Goal: Task Accomplishment & Management: Use online tool/utility

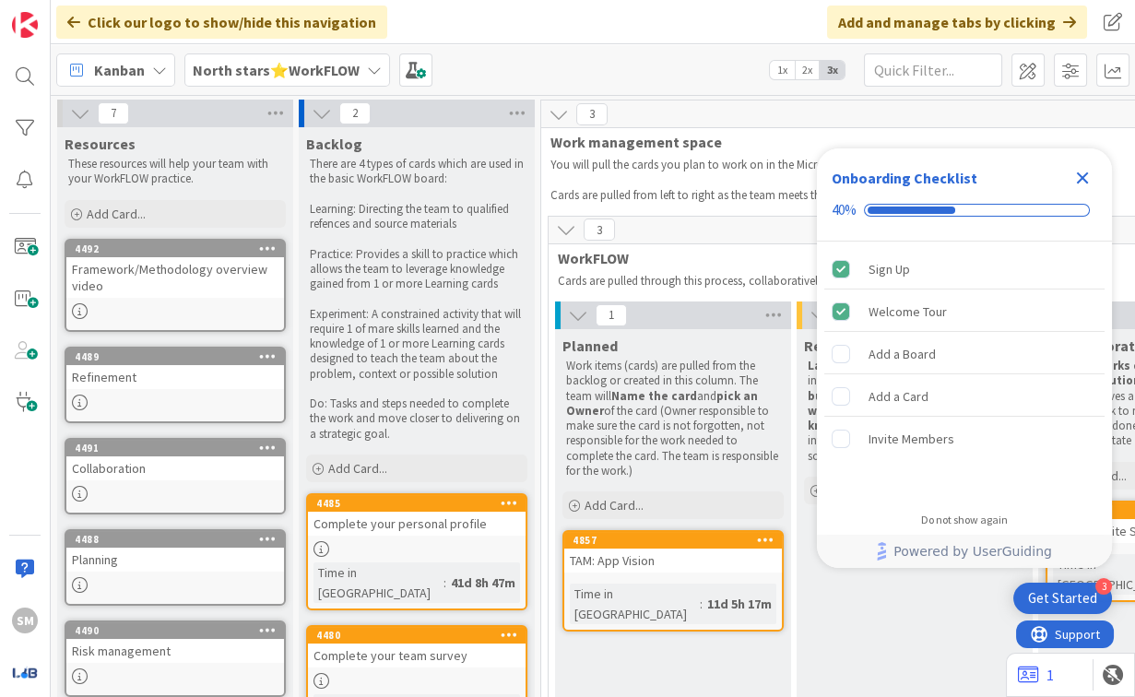
click at [1083, 182] on icon "Close Checklist" at bounding box center [1082, 178] width 22 height 22
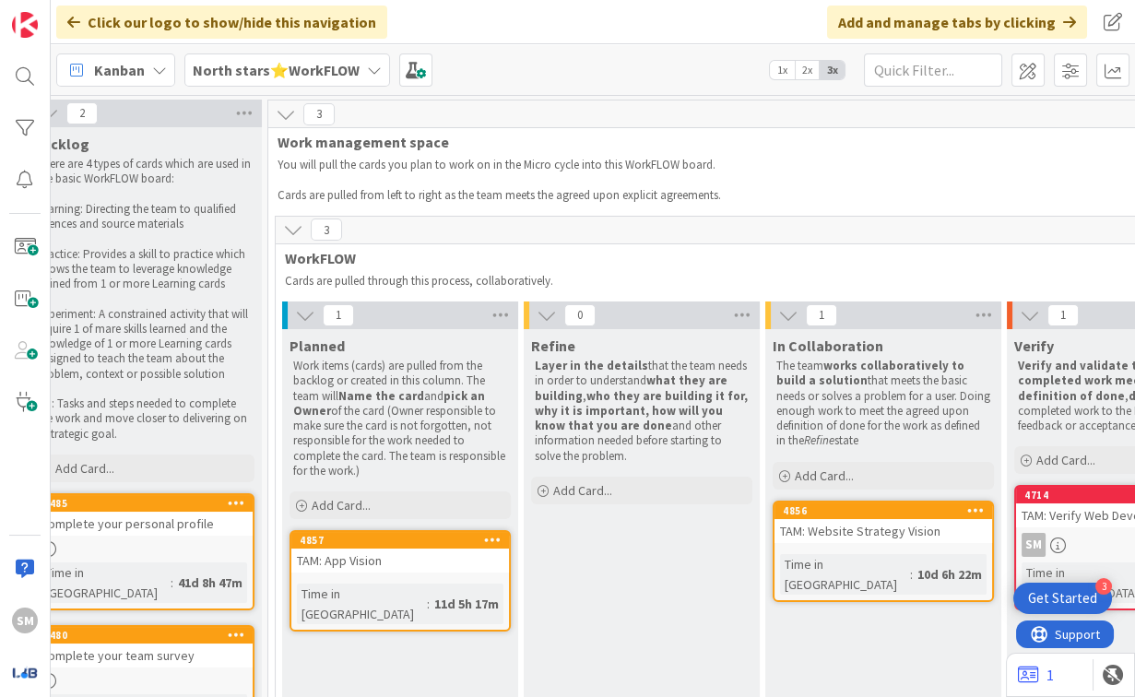
scroll to position [0, 298]
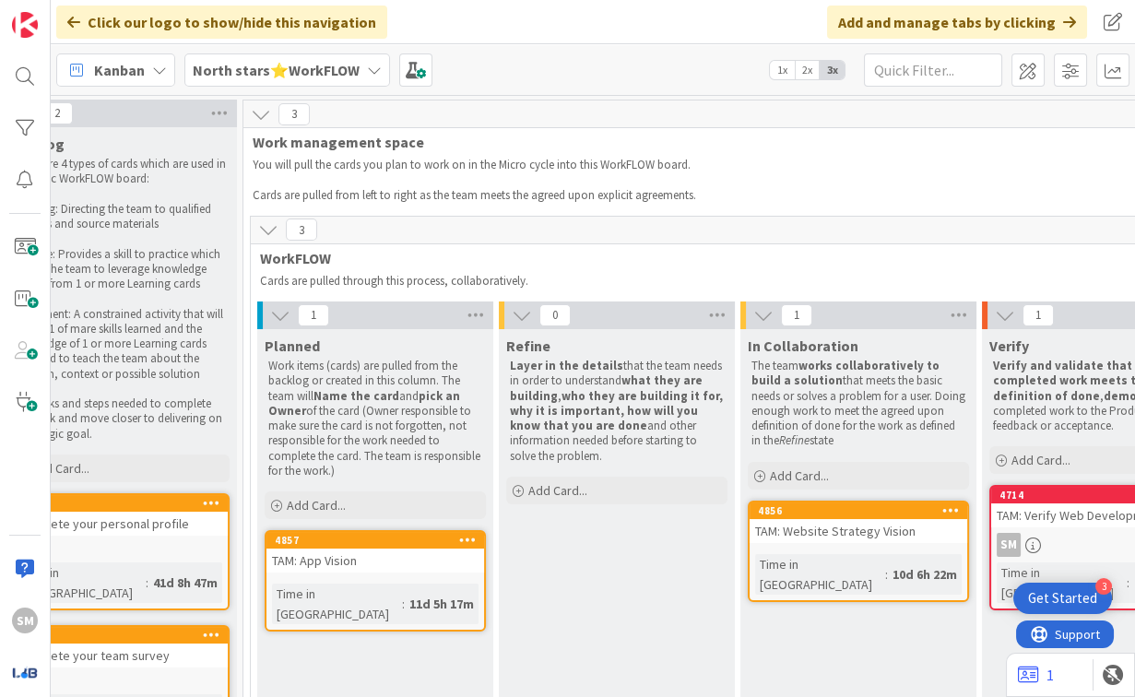
click at [250, 57] on div "North stars⭐WorkFLOW" at bounding box center [287, 69] width 206 height 33
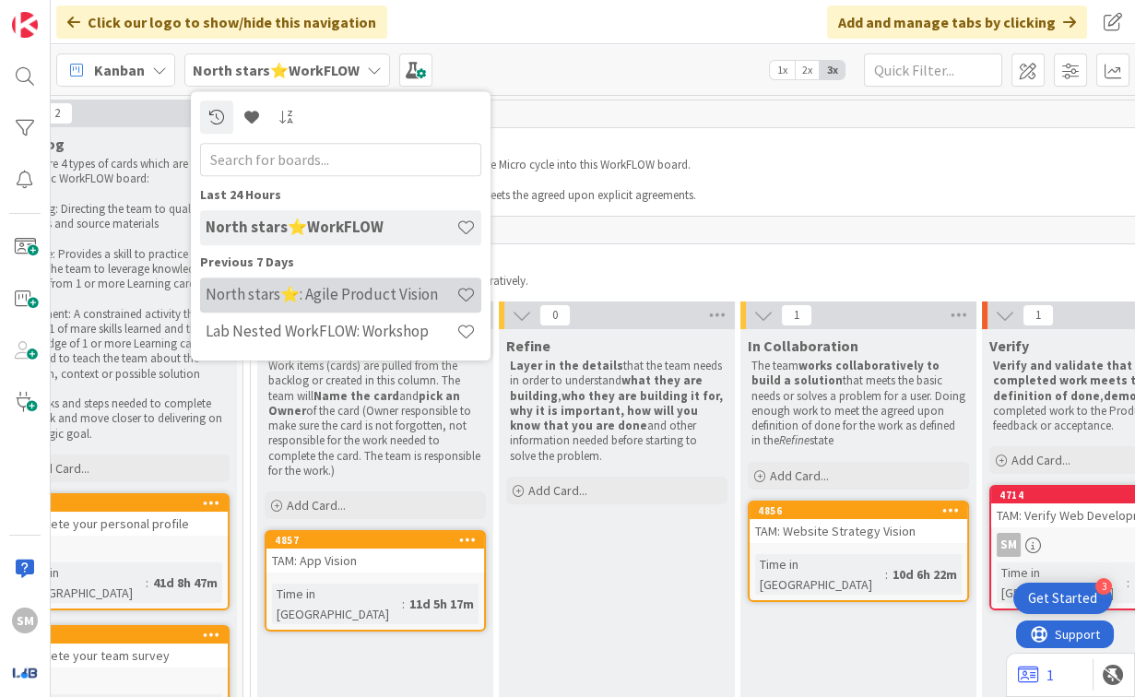
click at [349, 301] on h4 "North stars⭐: Agile Product Vision" at bounding box center [331, 294] width 251 height 18
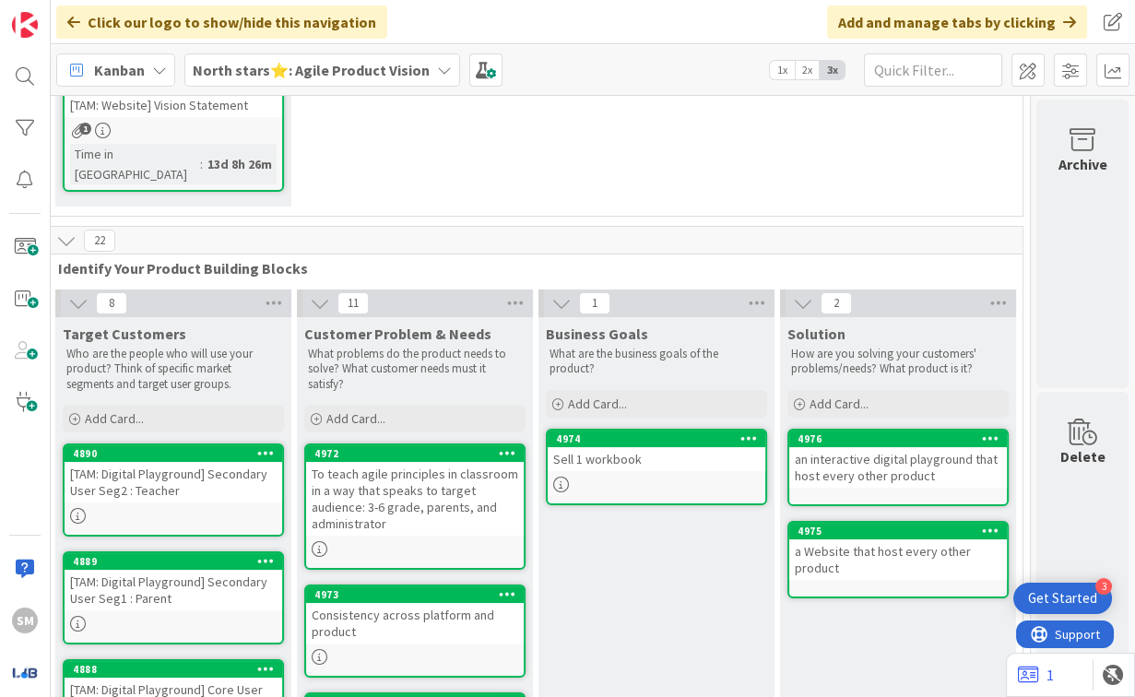
scroll to position [453, 512]
click at [598, 347] on p "What are the business goals of the product?" at bounding box center [657, 362] width 214 height 30
copy p "What are the business goals of the product?"
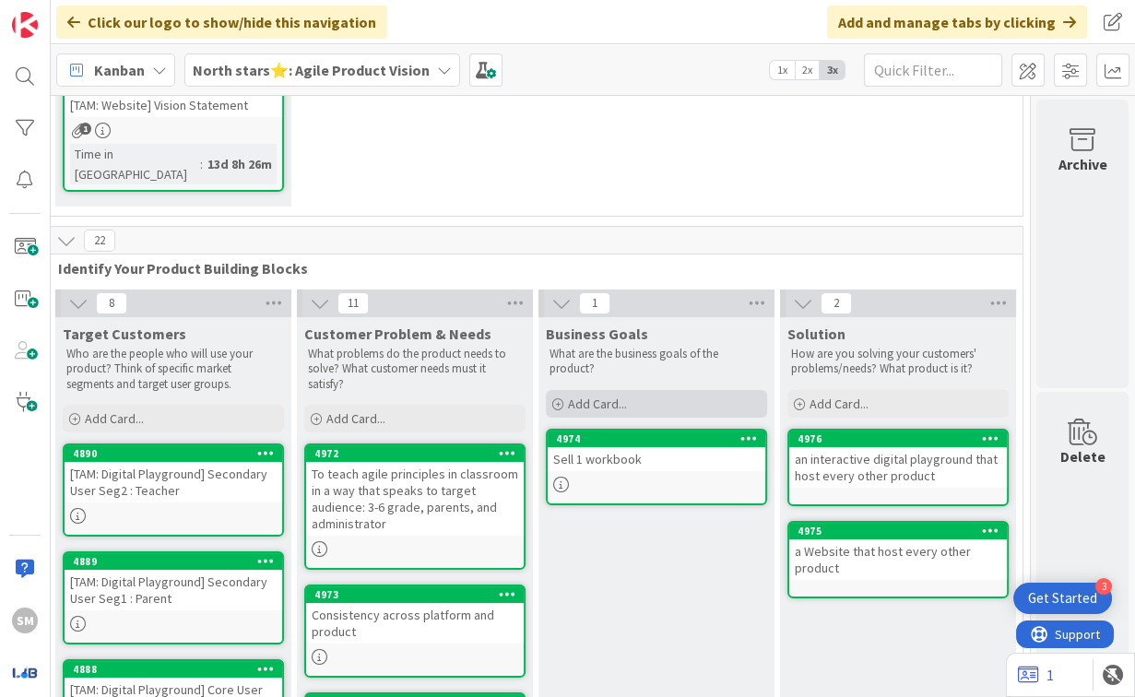
click at [638, 390] on div "Add Card..." at bounding box center [656, 404] width 221 height 28
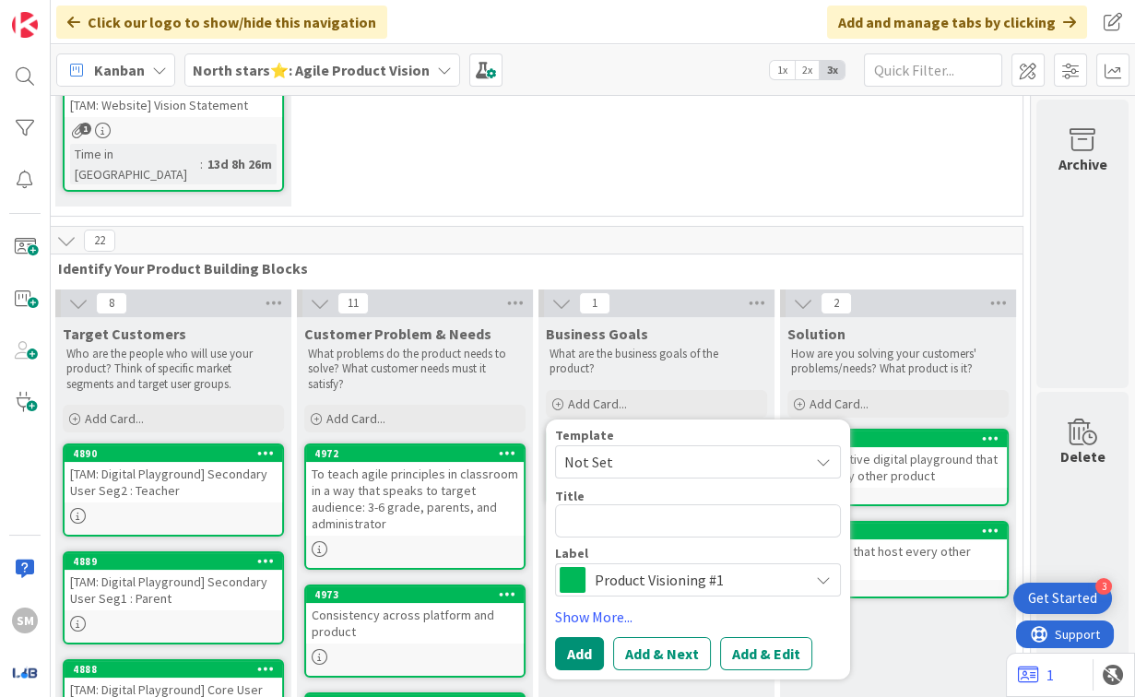
type textarea "x"
type textarea "Increase usage frequency of the teacher toolkit / learning workflows"
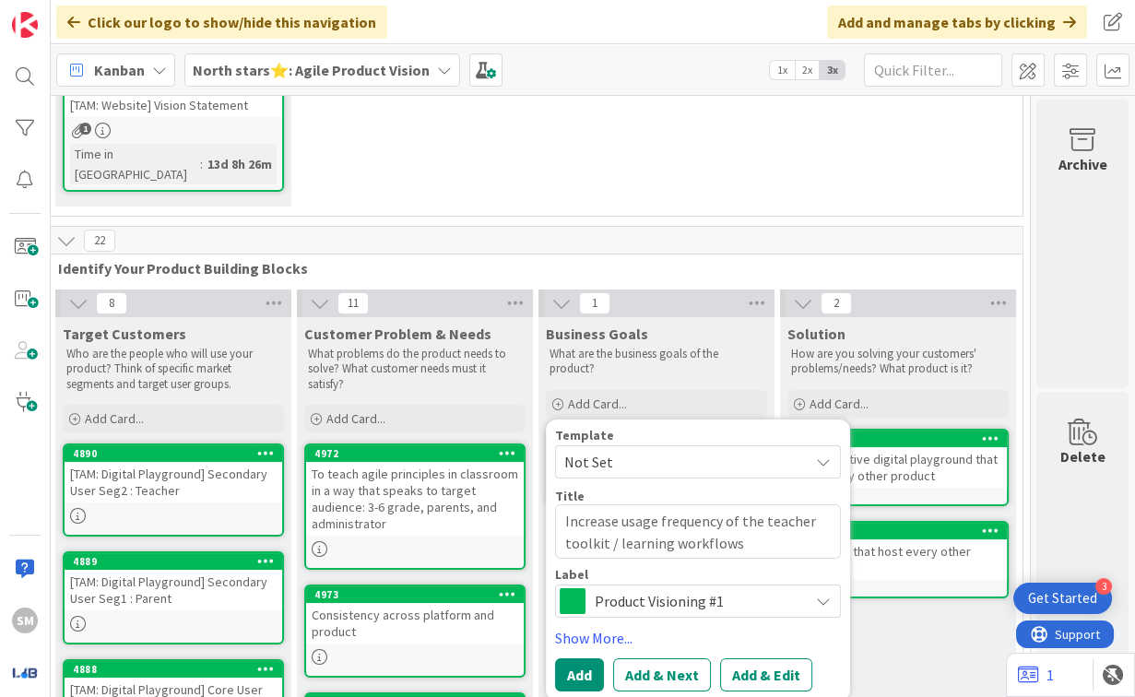
drag, startPoint x: 748, startPoint y: 481, endPoint x: 821, endPoint y: 470, distance: 73.7
click at [821, 503] on textarea "Increase usage frequency of the teacher toolkit / learning workflows" at bounding box center [698, 530] width 286 height 55
type textarea "x"
type textarea "Increase usage frequency of thetoolkit / learning workflows"
type textarea "x"
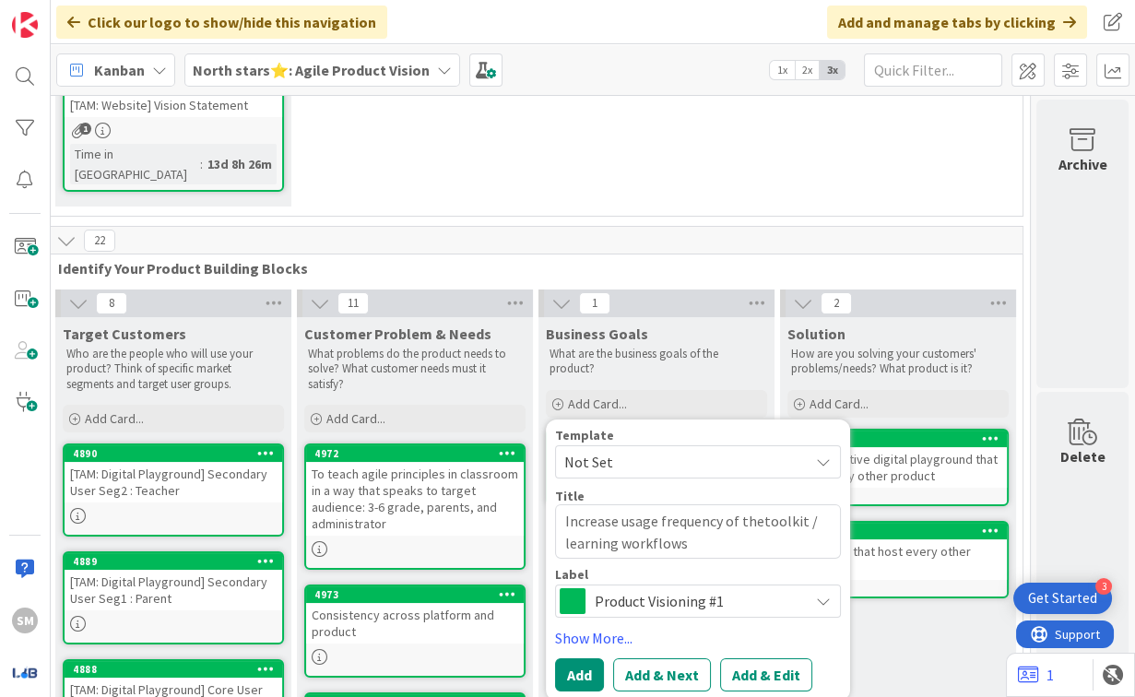
type textarea "Increase usage frequency of the toolkit / learning workflows"
type textarea "x"
type textarea "Increase usage frequency of the ptoolkit / learning workflows"
type textarea "x"
type textarea "Increase usage frequency of the prtoolkit / learning workflows"
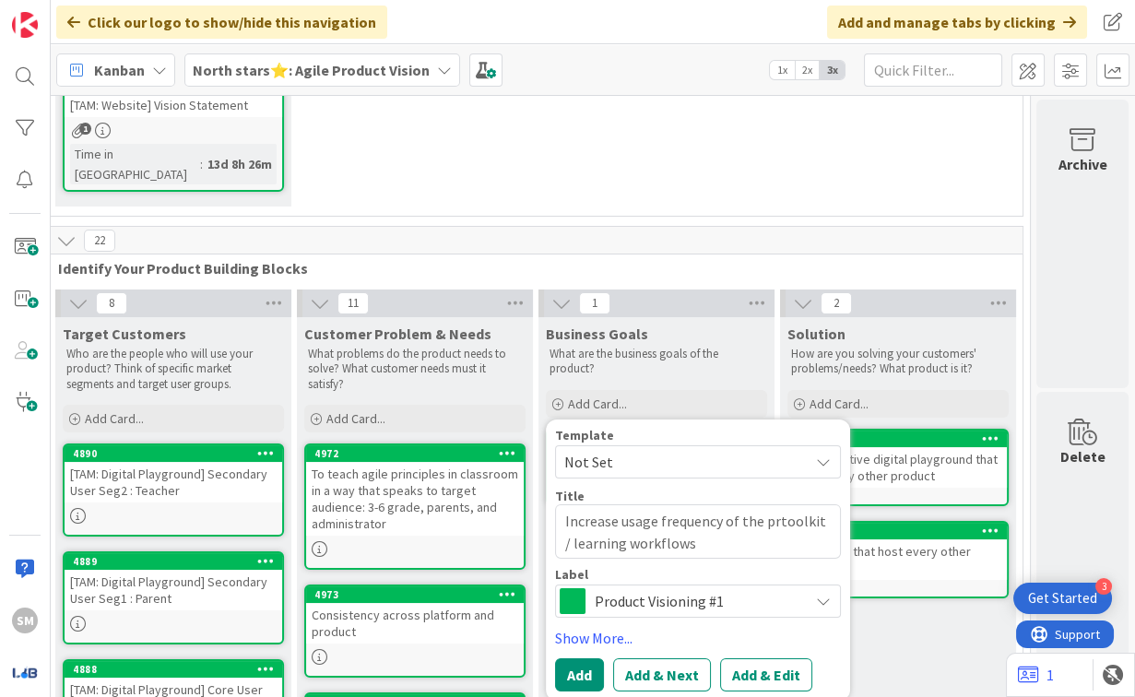
type textarea "x"
type textarea "Increase usage frequency of the protoolkit / learning workflows"
type textarea "x"
type textarea "Increase usage frequency of the prodtoolkit / learning workflows"
type textarea "x"
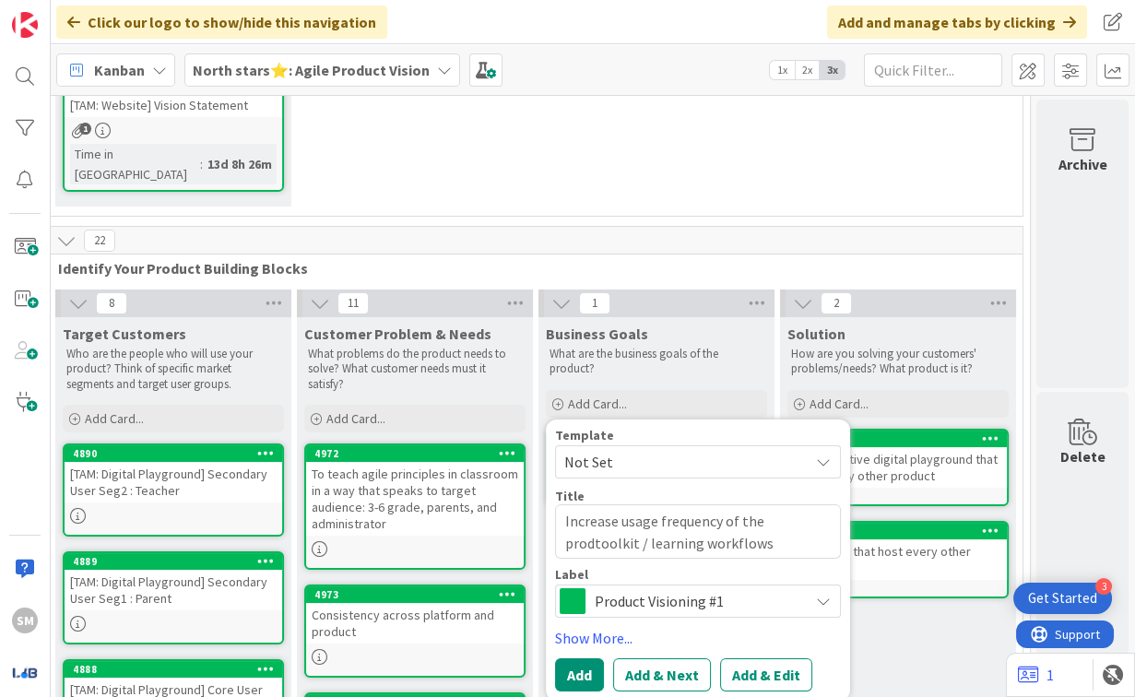
type textarea "Increase usage frequency of the produtoolkit / learning workflows"
type textarea "x"
type textarea "Increase usage frequency of the productoolkit / learning workflows"
type textarea "x"
type textarea "Increase usage frequency of the producttoolkit / learning workflows"
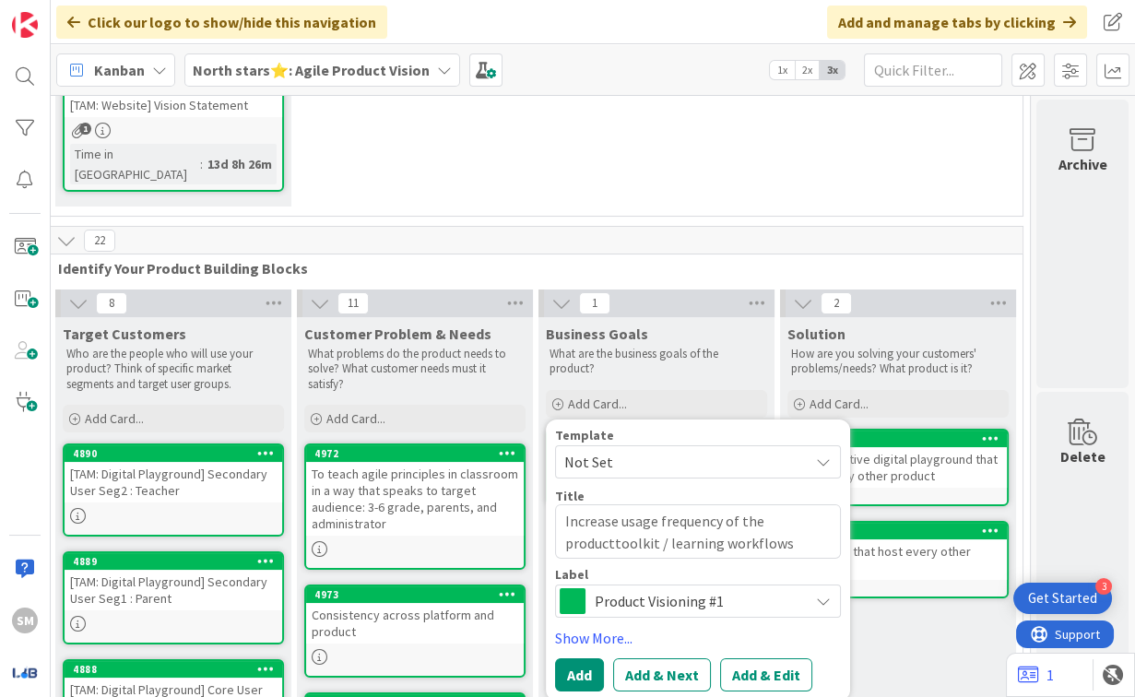
type textarea "x"
type textarea "Increase usage frequency of the product toolkit / learning workflows"
click at [578, 658] on button "Add" at bounding box center [579, 674] width 49 height 33
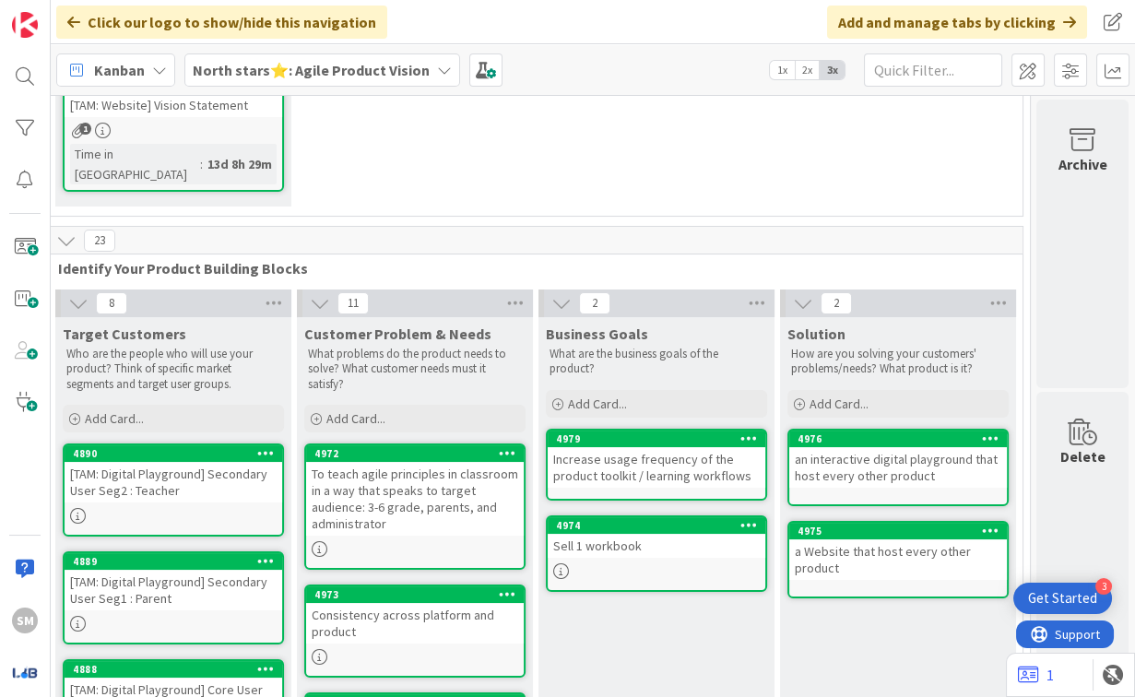
click at [603, 447] on div "Increase usage frequency of the product toolkit / learning workflows" at bounding box center [657, 467] width 218 height 41
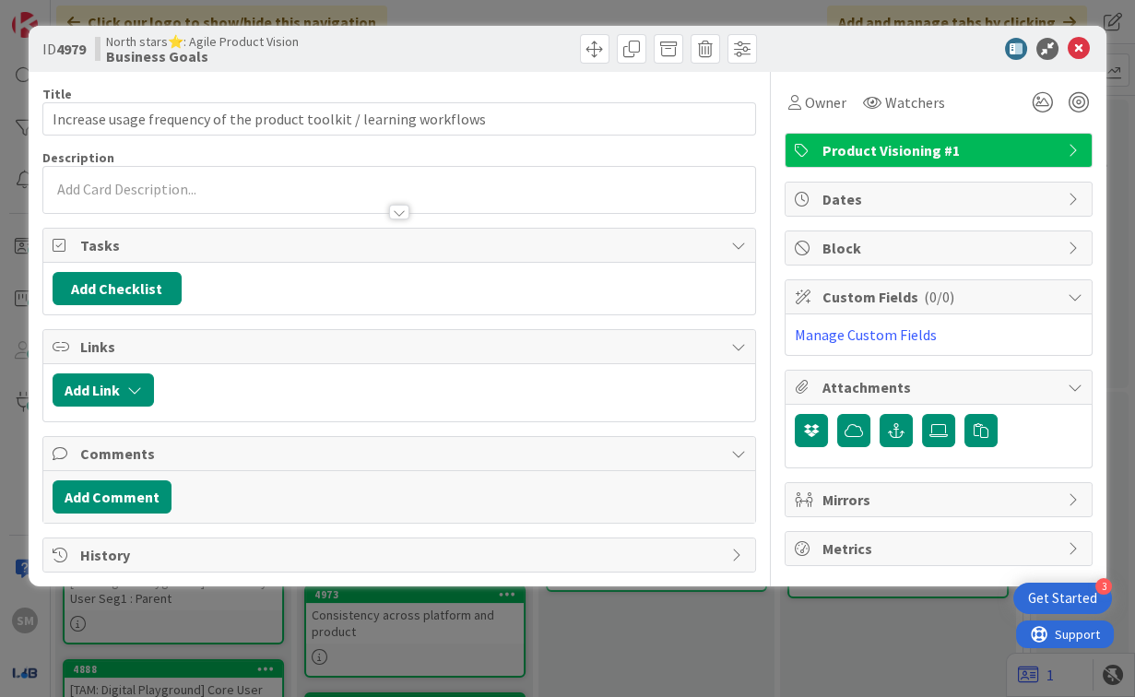
click at [409, 197] on div at bounding box center [399, 203] width 712 height 19
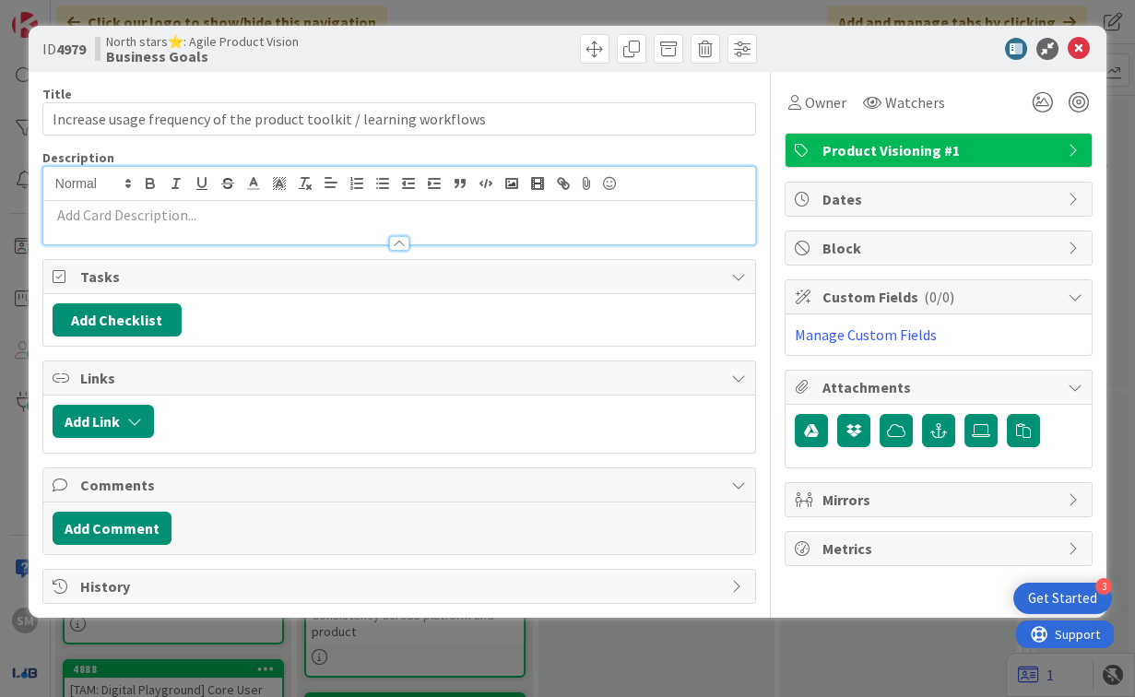
click at [386, 216] on p at bounding box center [399, 215] width 693 height 21
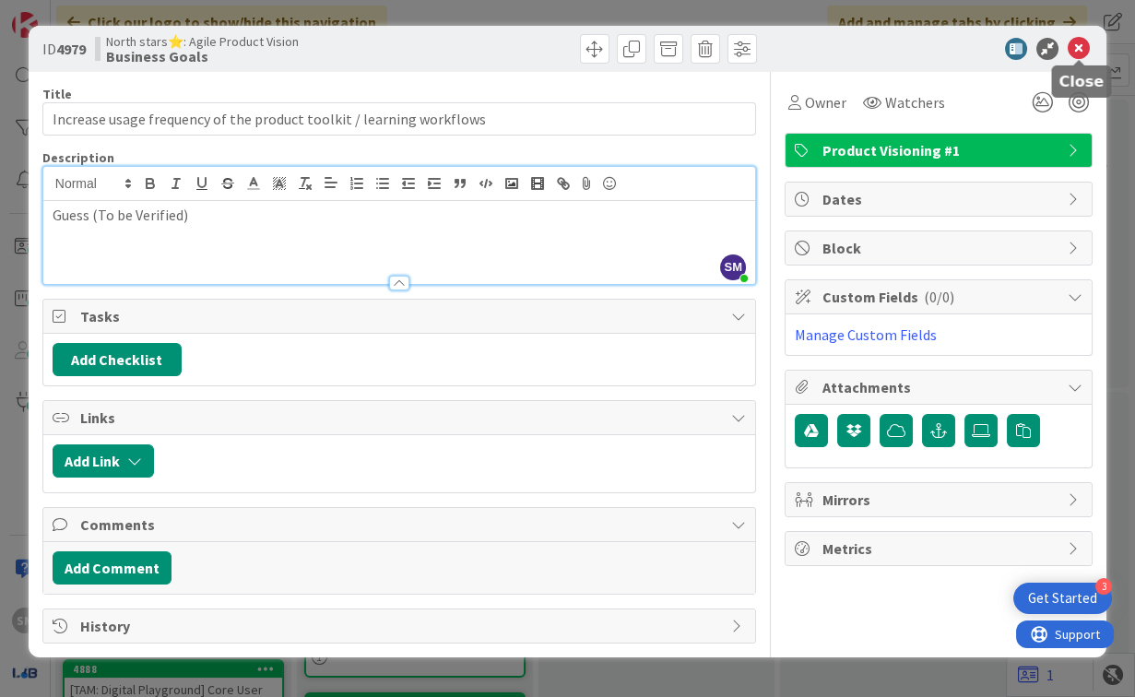
click at [1083, 52] on icon at bounding box center [1079, 49] width 22 height 22
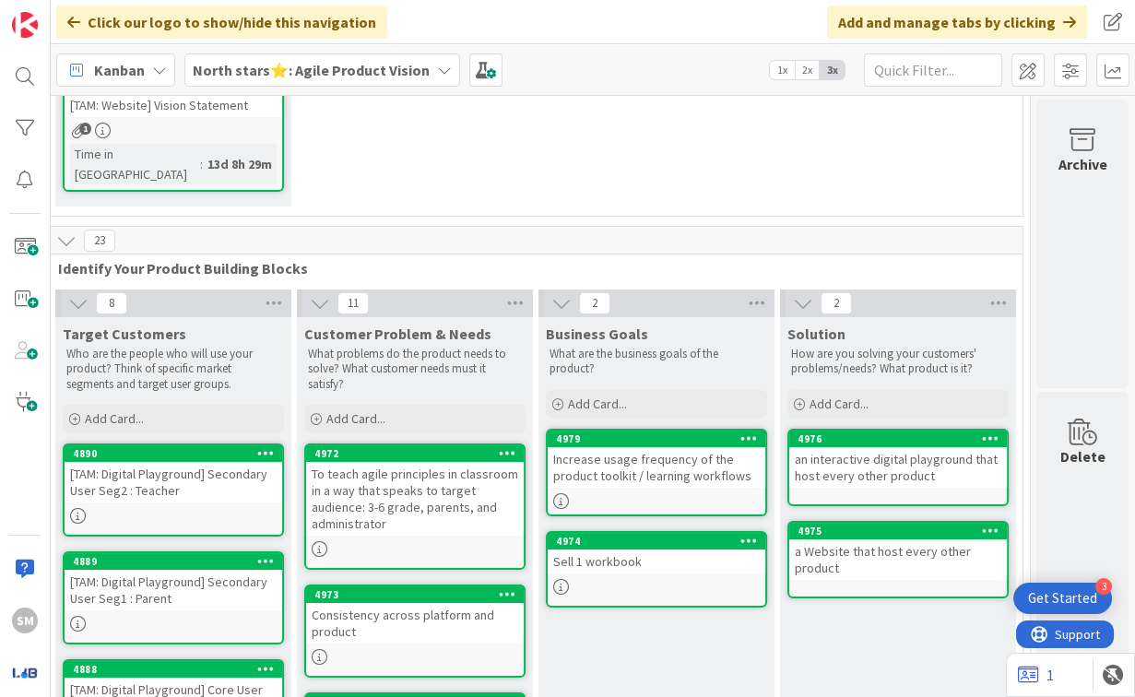
click at [598, 341] on div "Business Goals What are the business goals of the product? Add Card... Template…" at bounding box center [657, 369] width 236 height 104
click at [599, 396] on span "Add Card..." at bounding box center [597, 404] width 59 height 17
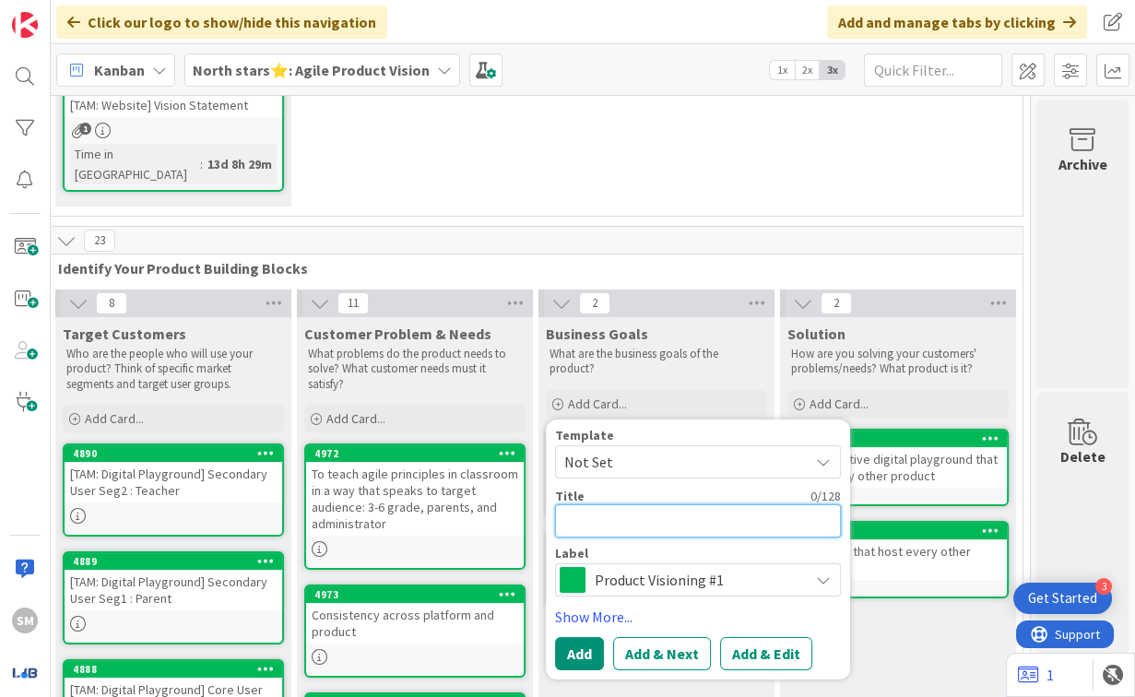
paste textarea "Grow community / content engagement"
type textarea "x"
type textarea "Grow community / content engagement"
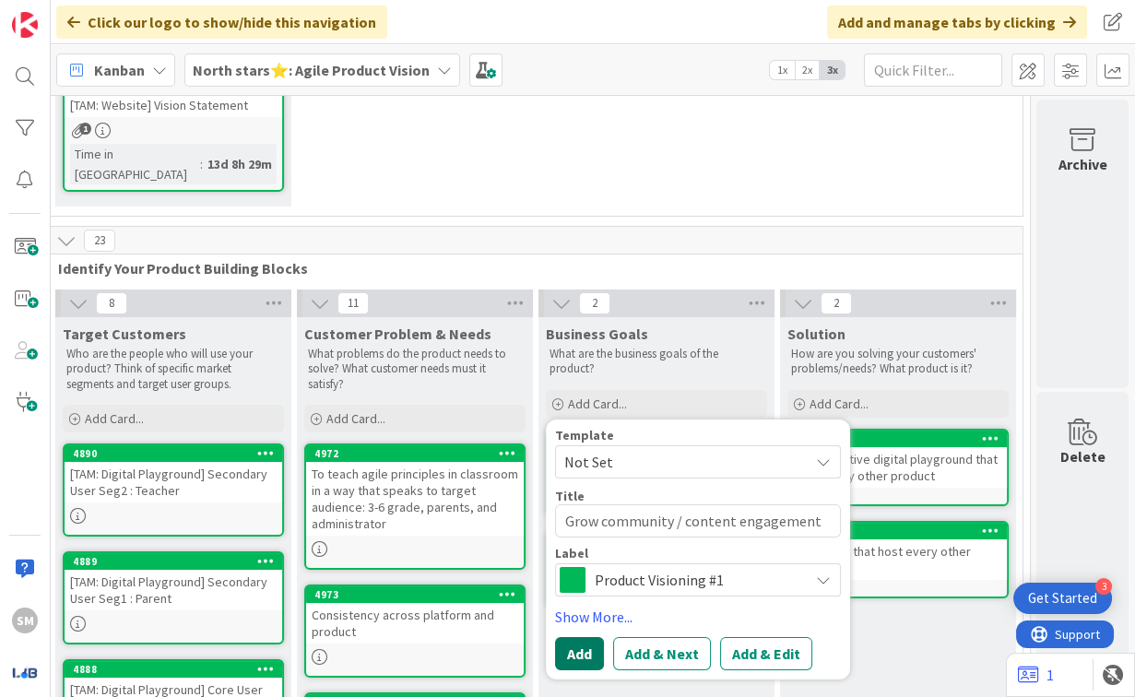
click at [565, 636] on button "Add" at bounding box center [579, 652] width 49 height 33
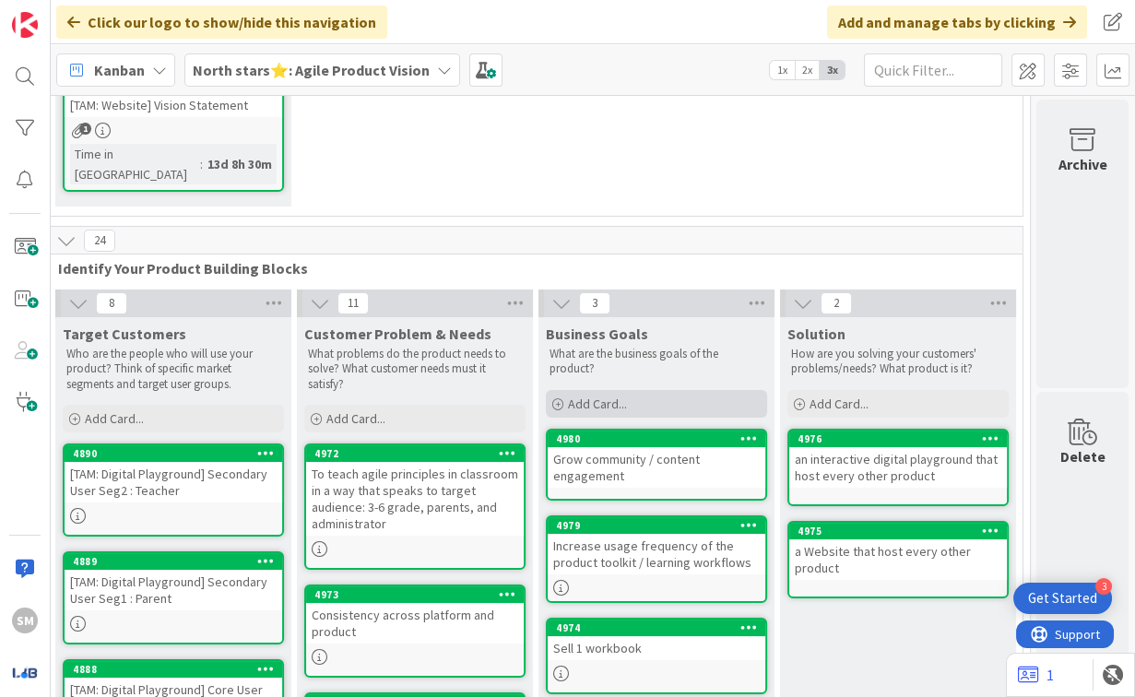
click at [593, 396] on span "Add Card..." at bounding box center [597, 404] width 59 height 17
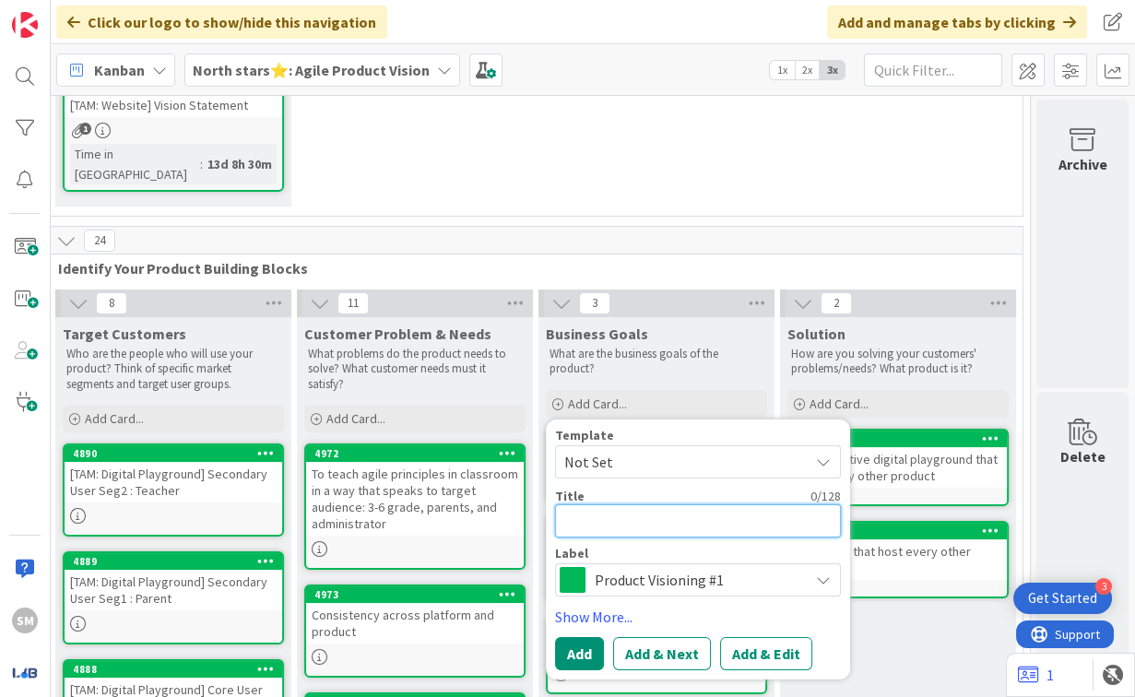
paste textarea "Launch tiered pricing / premium offerings"
type textarea "x"
type textarea "Launch tiered pricing / premium offerings"
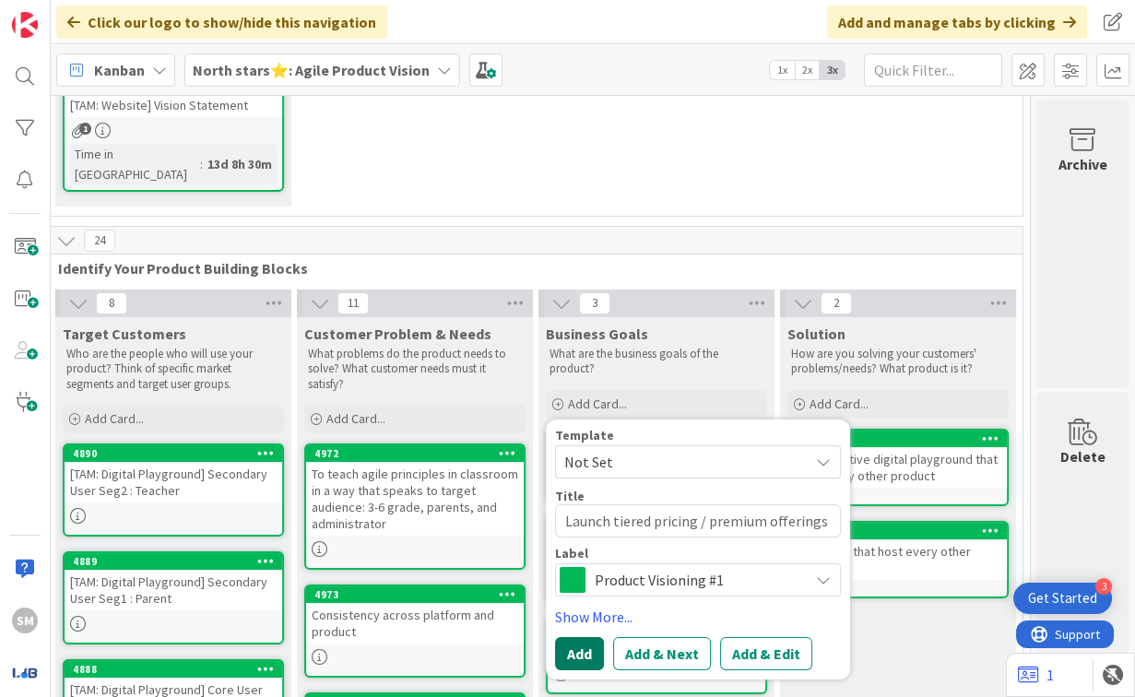
click at [555, 636] on button "Add" at bounding box center [579, 652] width 49 height 33
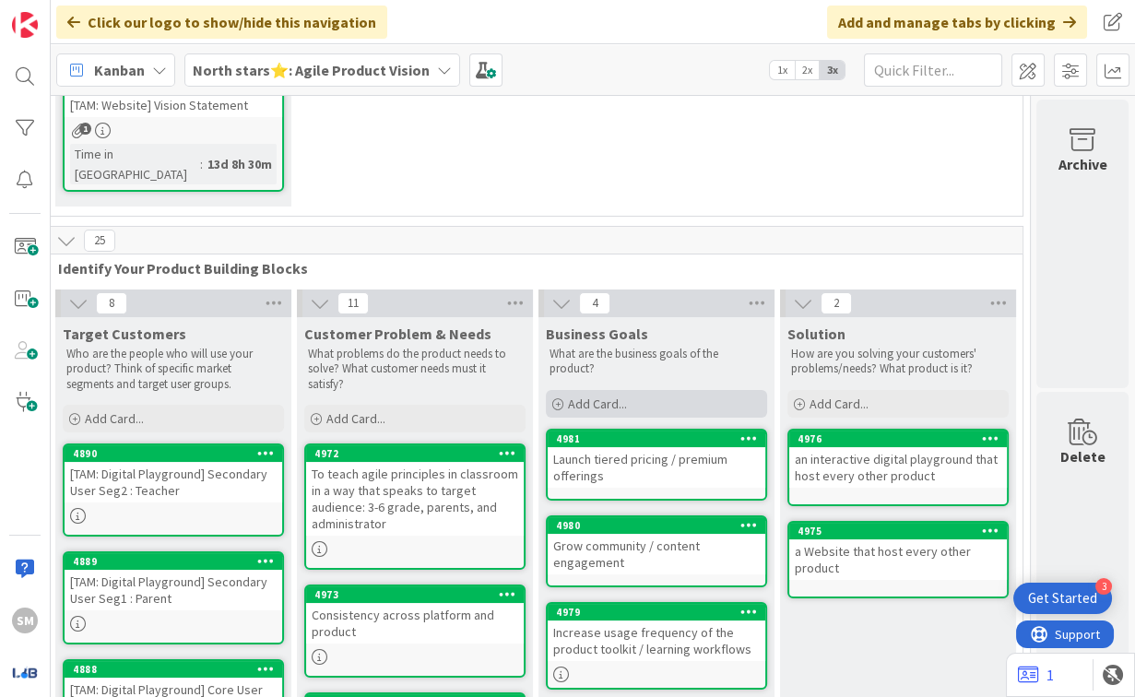
click at [598, 396] on span "Add Card..." at bounding box center [597, 404] width 59 height 17
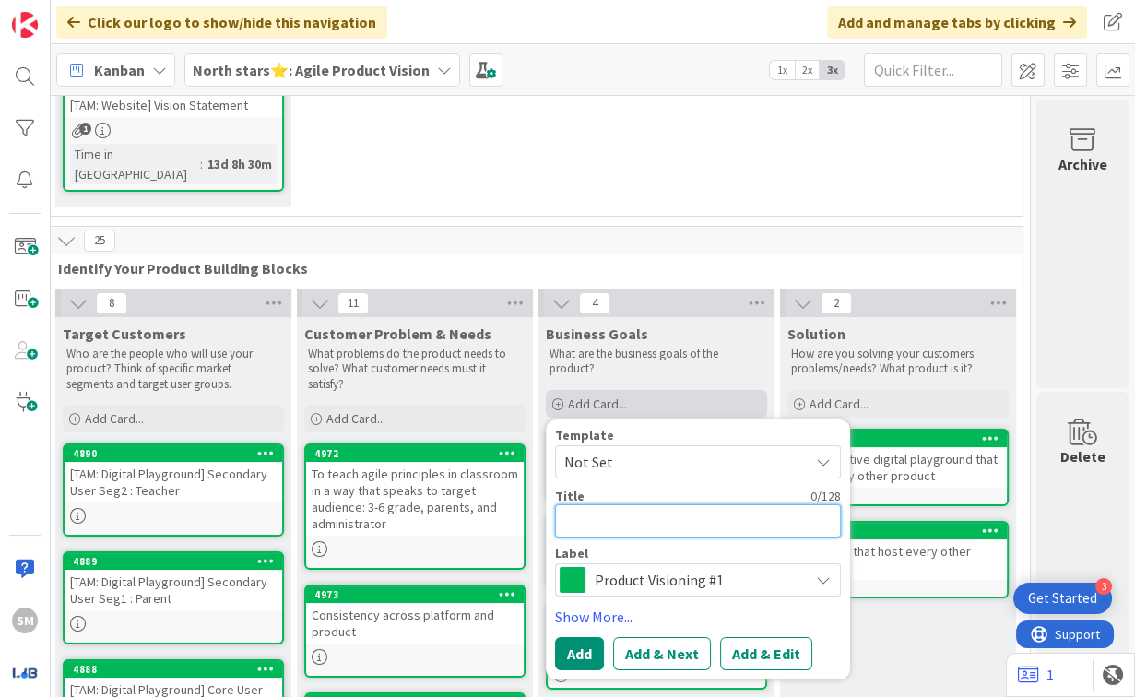
paste textarea "Demonstrate measurable improvements in student outcomes (e.g. critical thinking…"
type textarea "x"
type textarea "Demonstrate measurable improvements in student outcomes (e.g. critical thinking…"
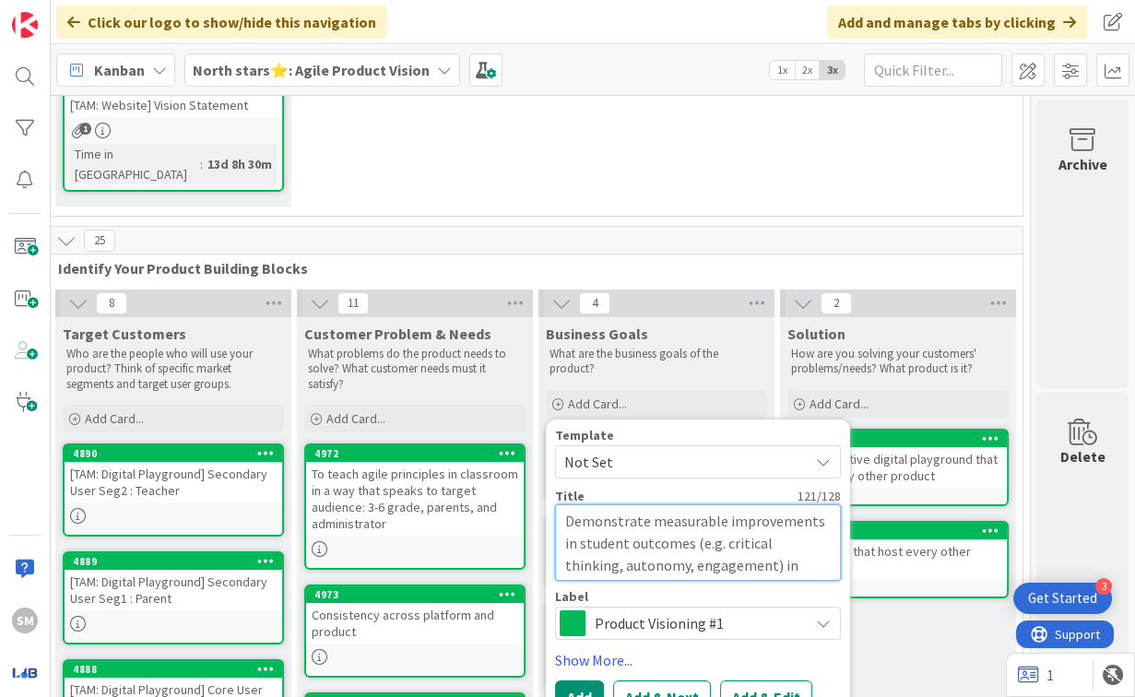
drag, startPoint x: 664, startPoint y: 496, endPoint x: 859, endPoint y: 546, distance: 201.7
type textarea "x"
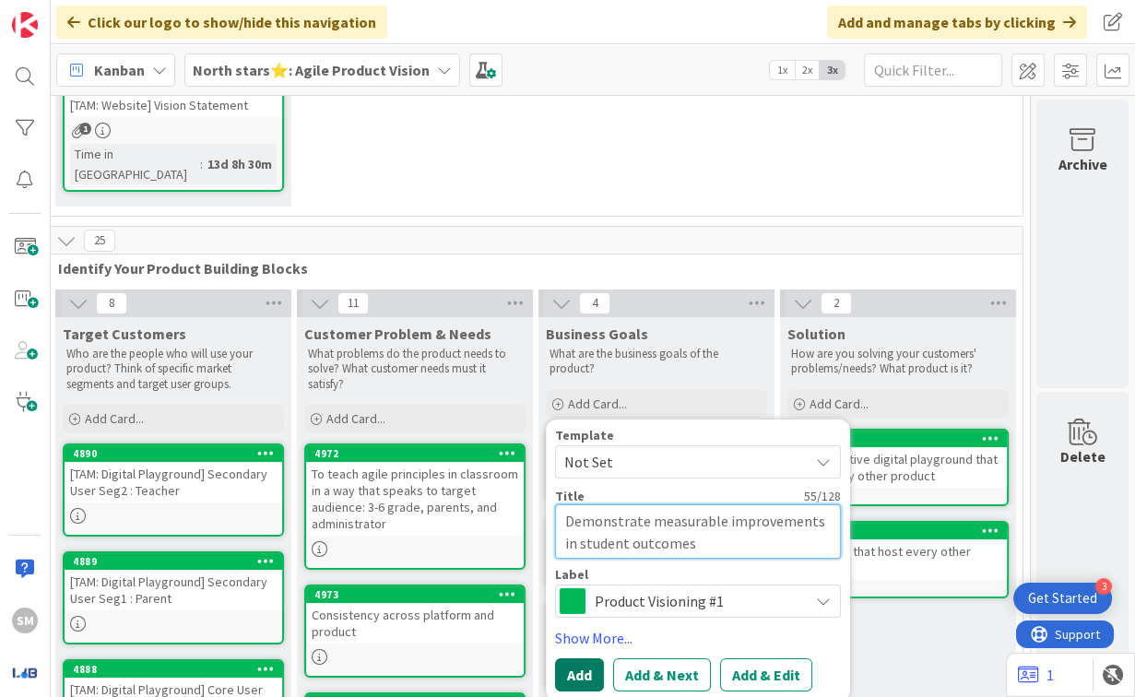
type textarea "Demonstrate measurable improvements in student outcomes"
click at [577, 658] on button "Add" at bounding box center [579, 674] width 49 height 33
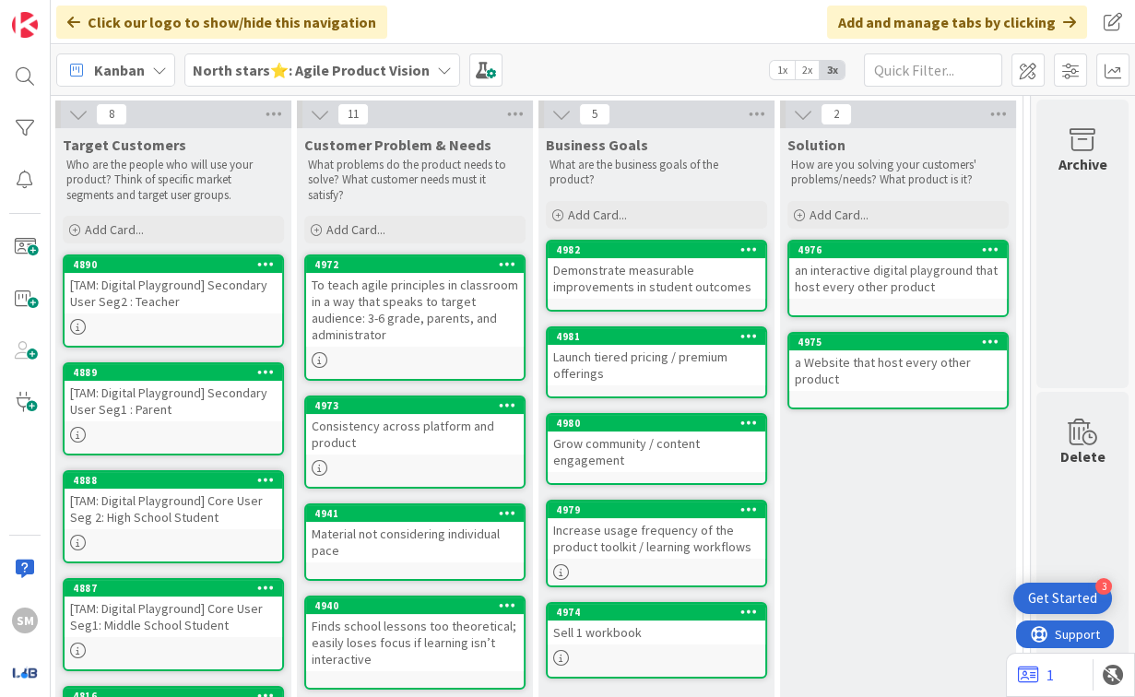
scroll to position [640, 512]
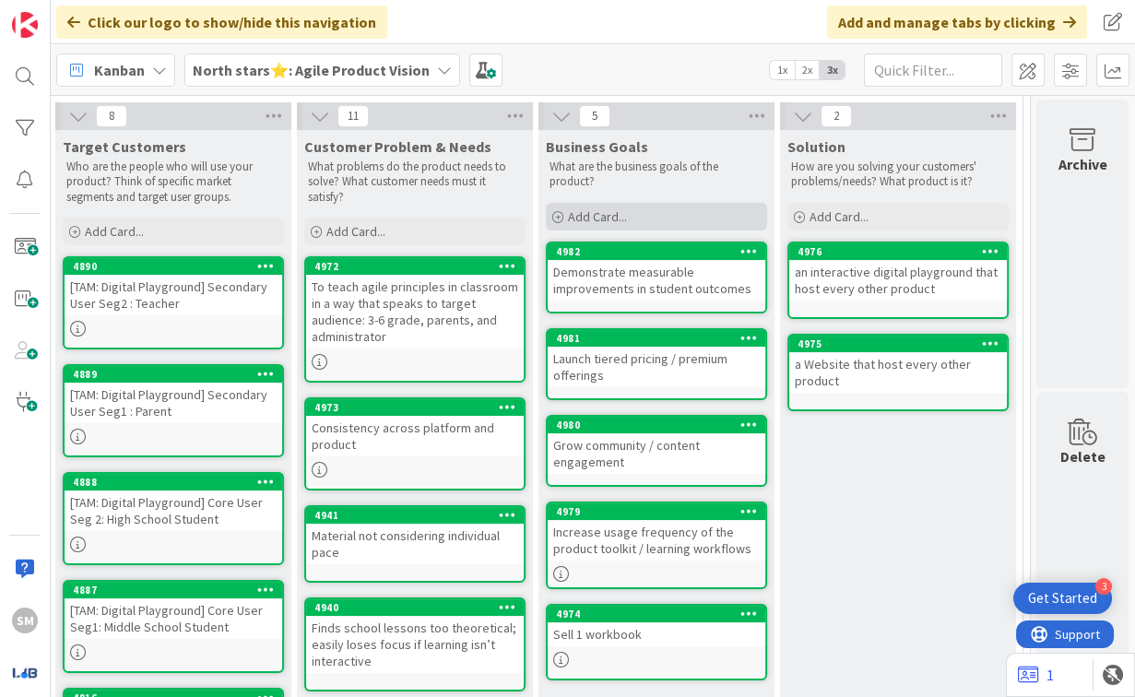
click at [601, 203] on div "Add Card..." at bounding box center [656, 217] width 221 height 28
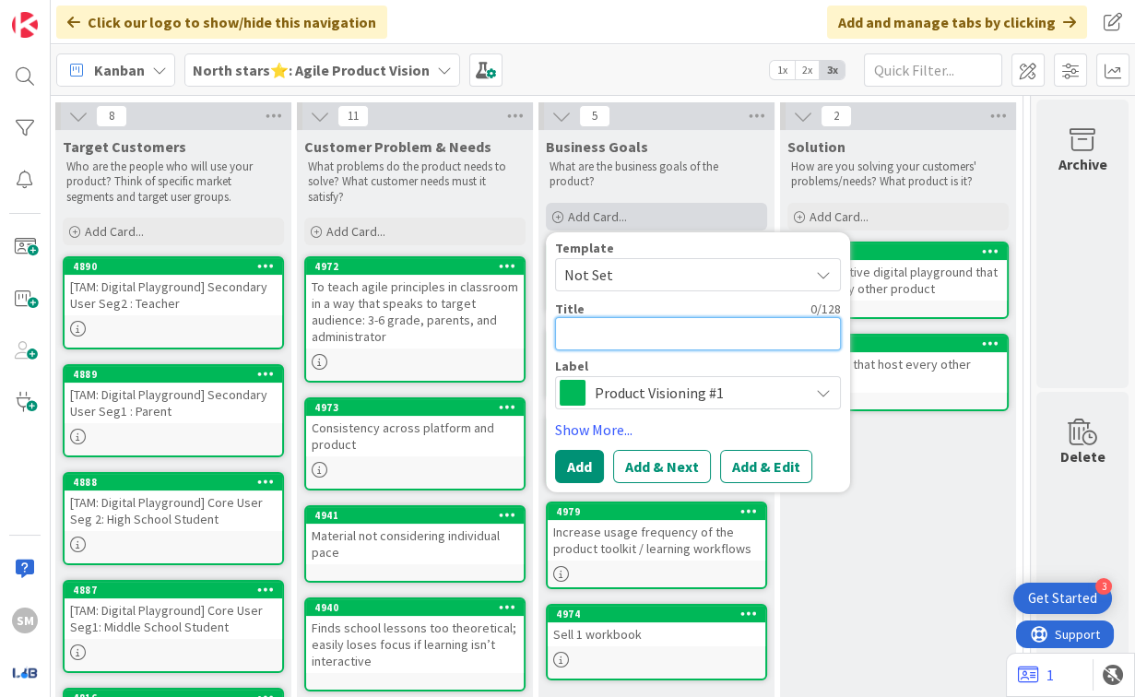
paste textarea "Build partnerships (with edtech platforms, curriculum providers, teacher orgs)"
type textarea "x"
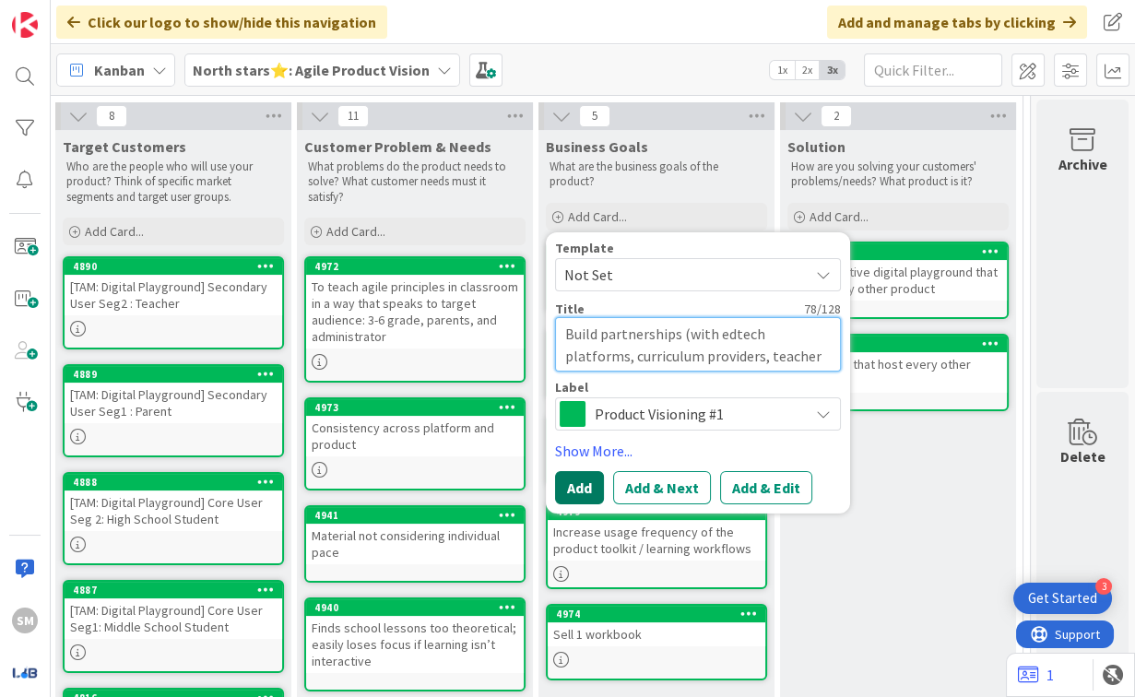
type textarea "Build partnerships (with edtech platforms, curriculum providers, teacher orgs)"
click at [555, 471] on button "Add" at bounding box center [579, 487] width 49 height 33
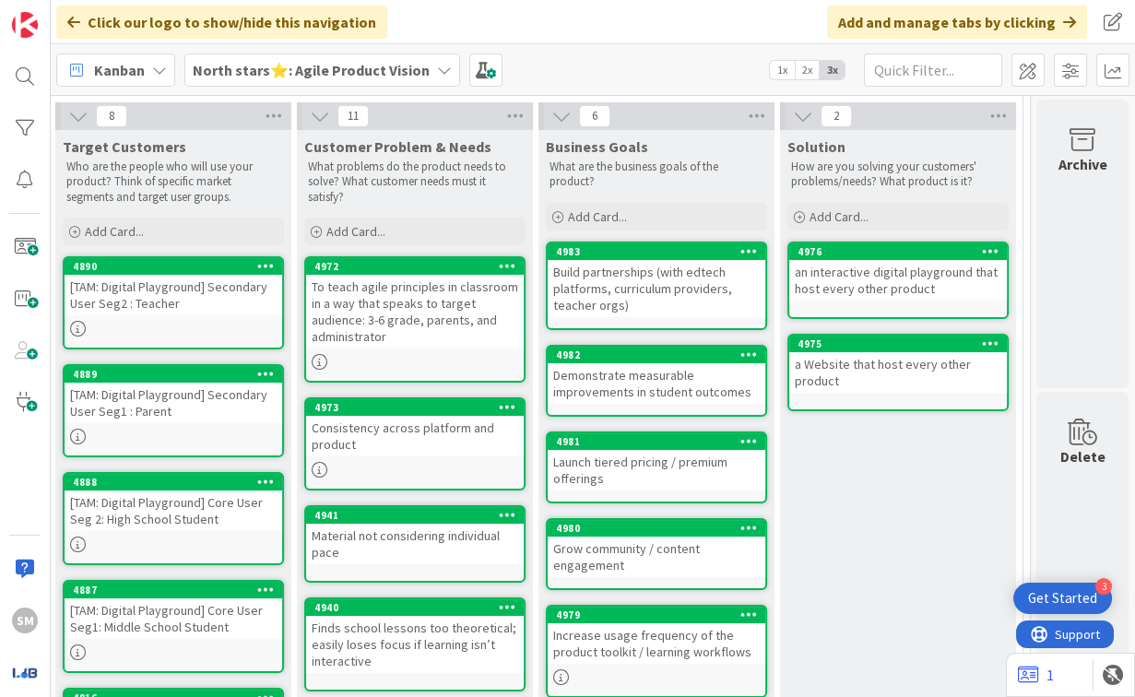
click at [618, 158] on div "Business Goals What are the business goals of the product? Add Card... Template…" at bounding box center [657, 182] width 236 height 104
click at [618, 203] on div "Add Card..." at bounding box center [656, 217] width 221 height 28
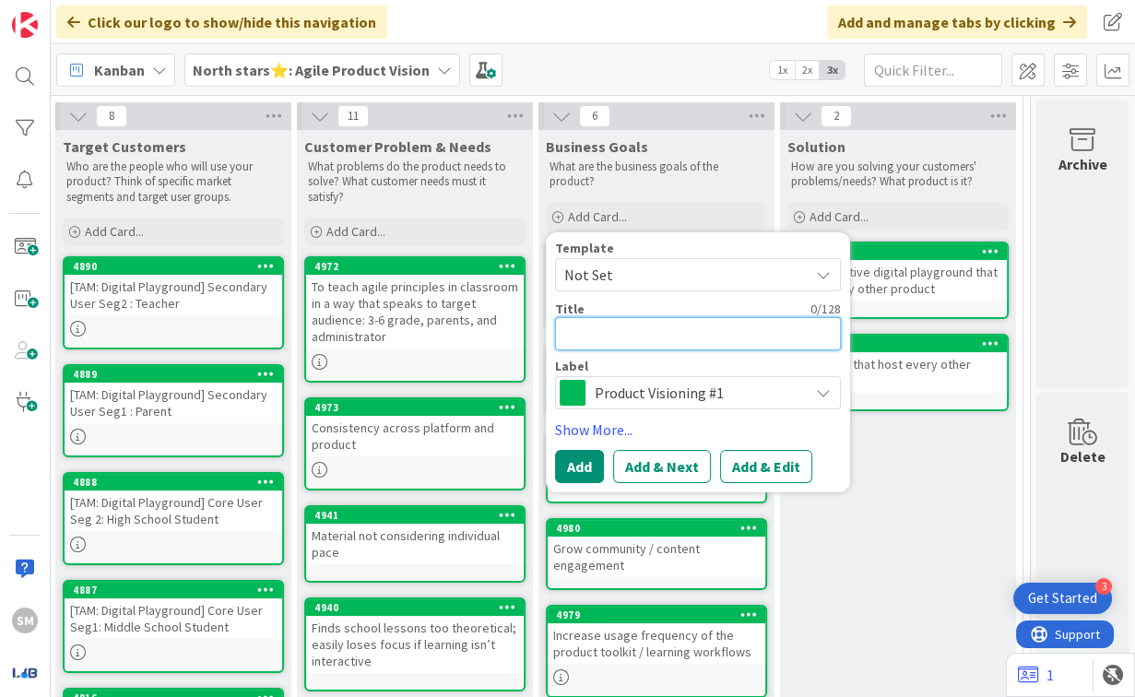
paste textarea "Expand into new geographic markets"
type textarea "x"
type textarea "Expand into new geographic markets"
paste textarea "Build credibility via visible content (podcast, case studies, blog posts, partn…"
type textarea "x"
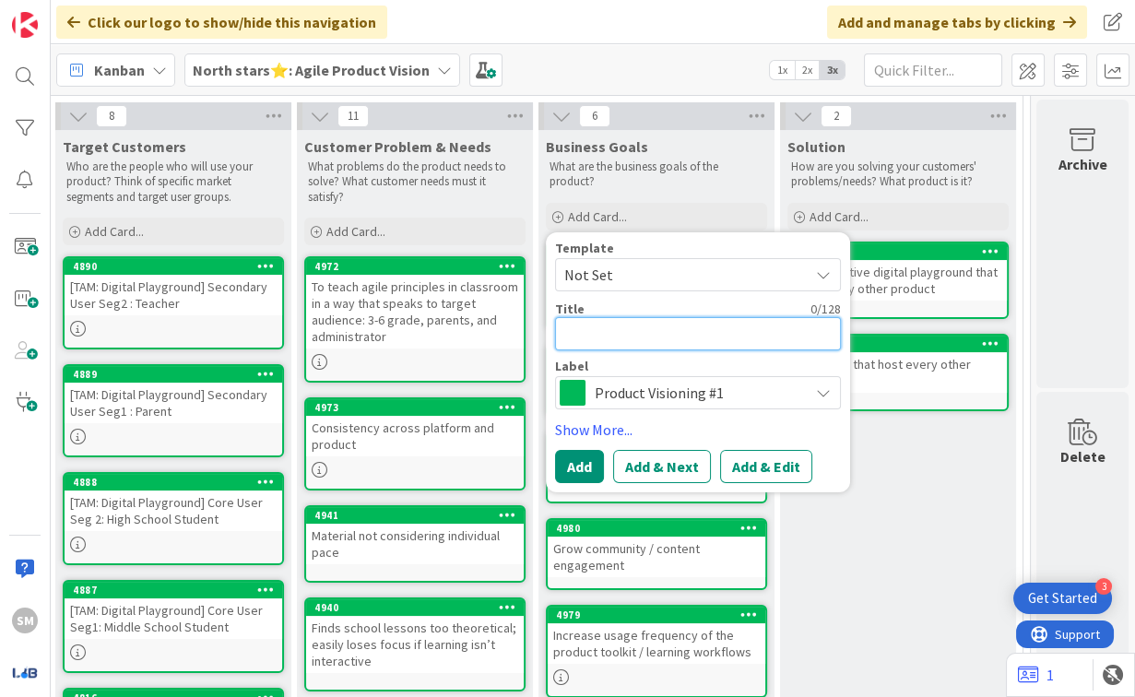
type textarea "Build credibility via visible content (podcast, case studies, blog posts, partn…"
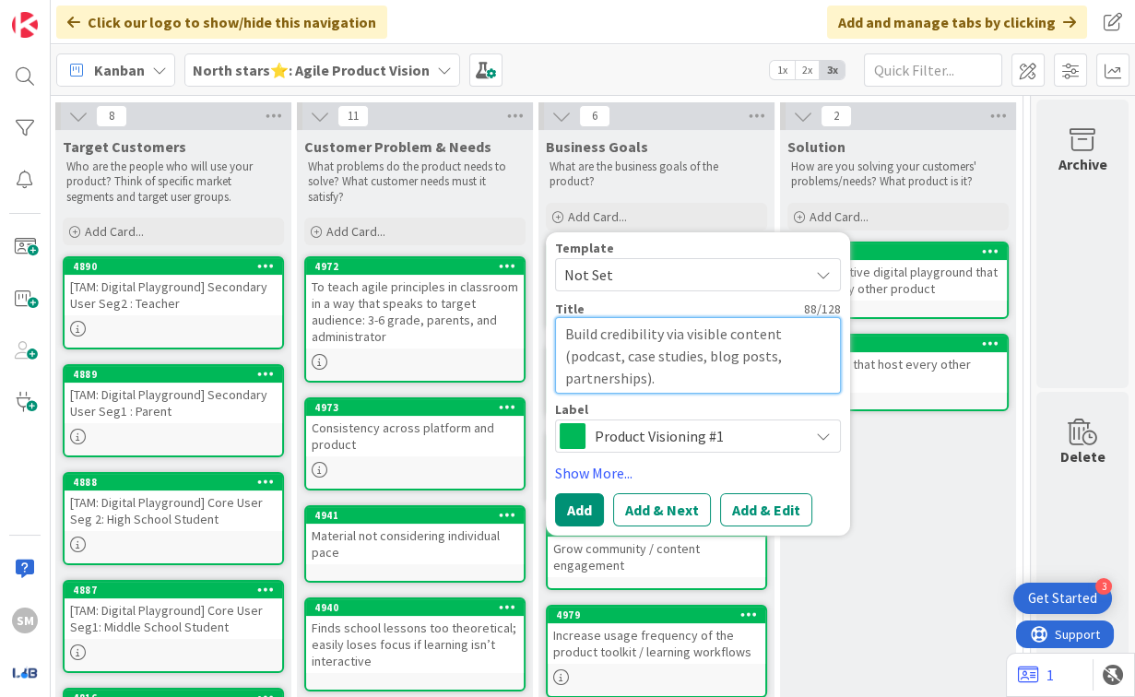
type textarea "x"
type textarea "Build credibility via visible content (podcast, case studies, blog posts, partn…"
click at [565, 493] on button "Add" at bounding box center [579, 509] width 49 height 33
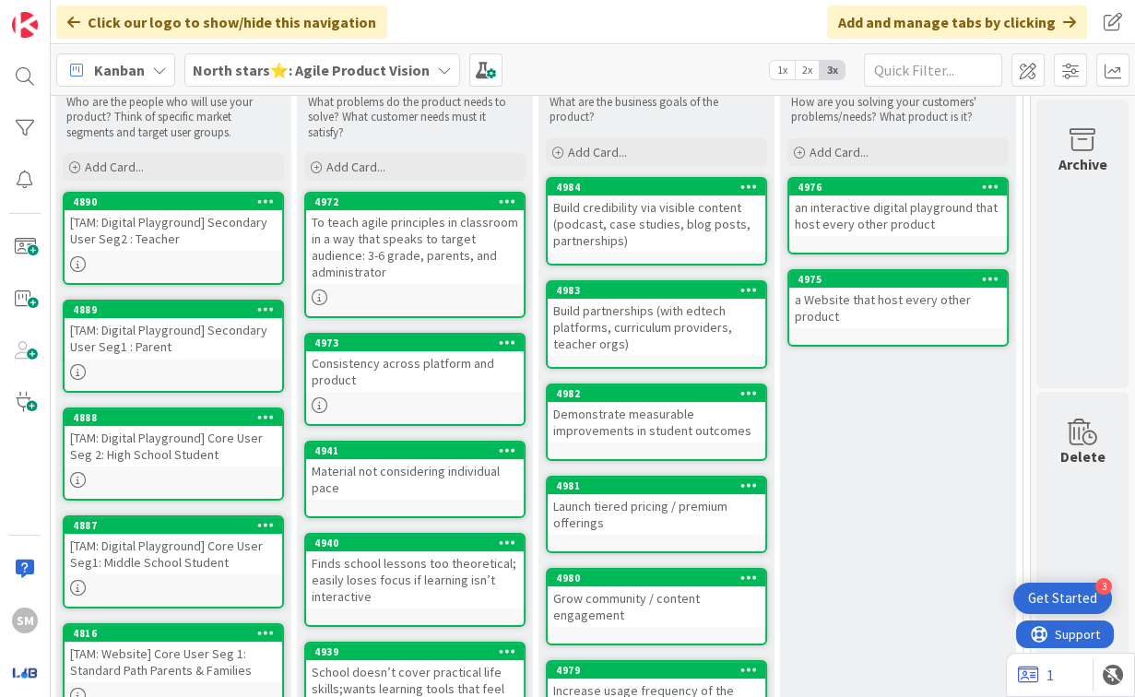
scroll to position [684, 512]
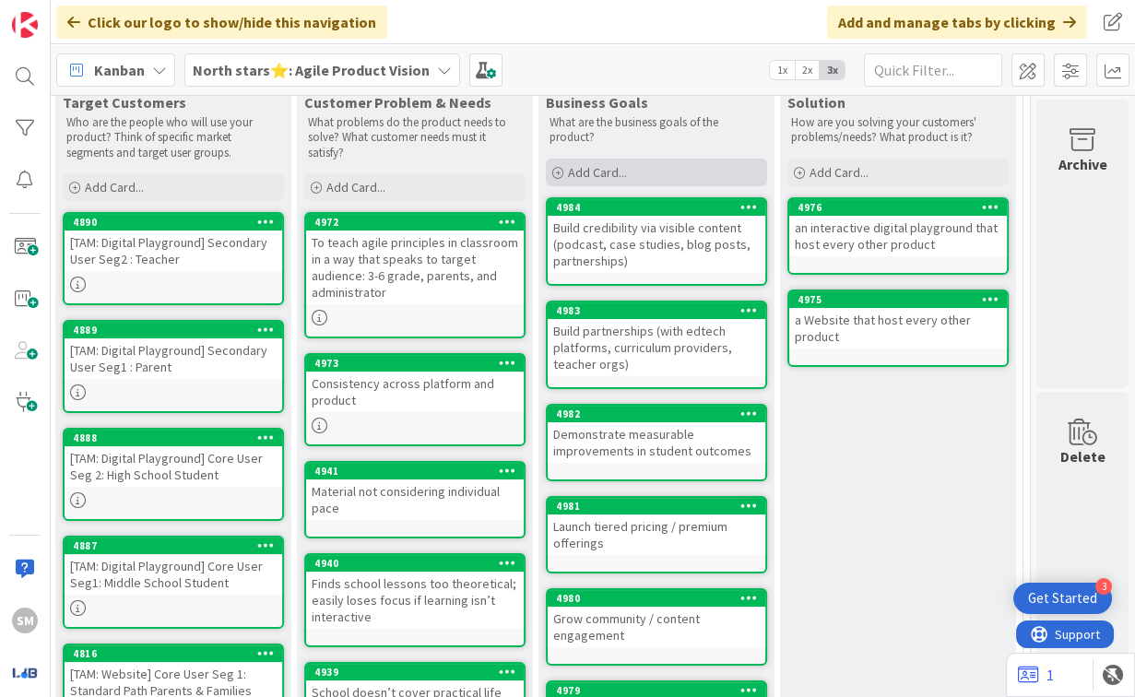
click at [587, 164] on span "Add Card..." at bounding box center [597, 172] width 59 height 17
paste textarea "Create lightweight analytics or survey system to measure learning outcomes and …"
type textarea "x"
type textarea "Create lightweight analytics or survey system to measure learning outcomes and …"
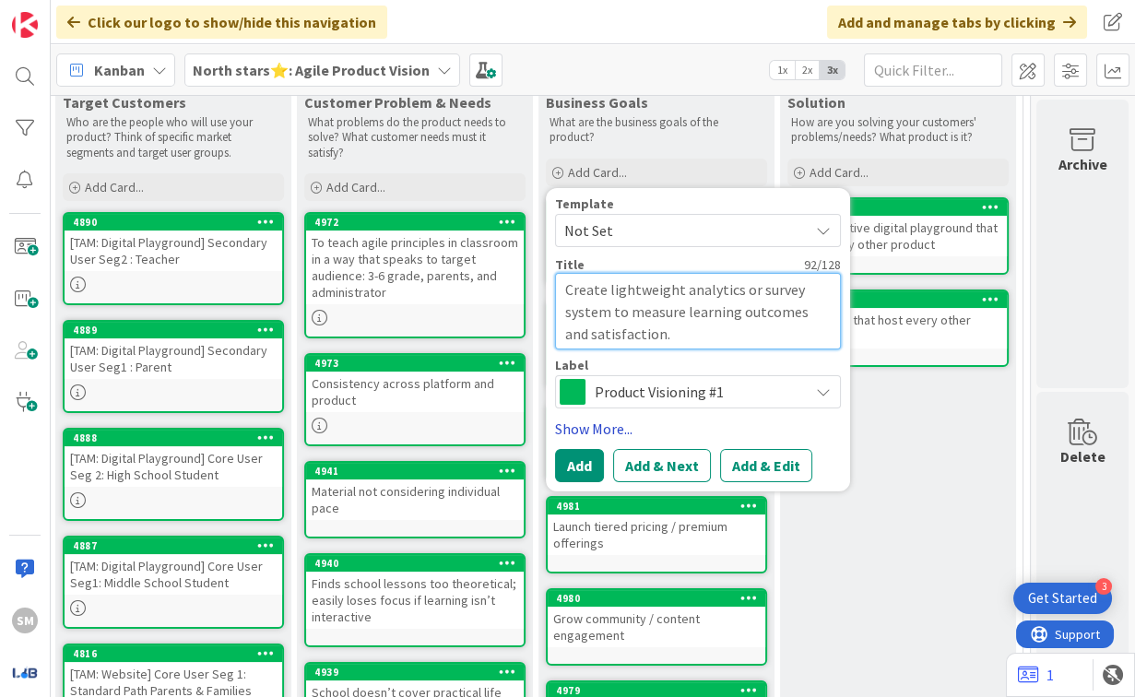
type textarea "x"
type textarea "Create lightweight analytics or survey system to measure learning outcomes and …"
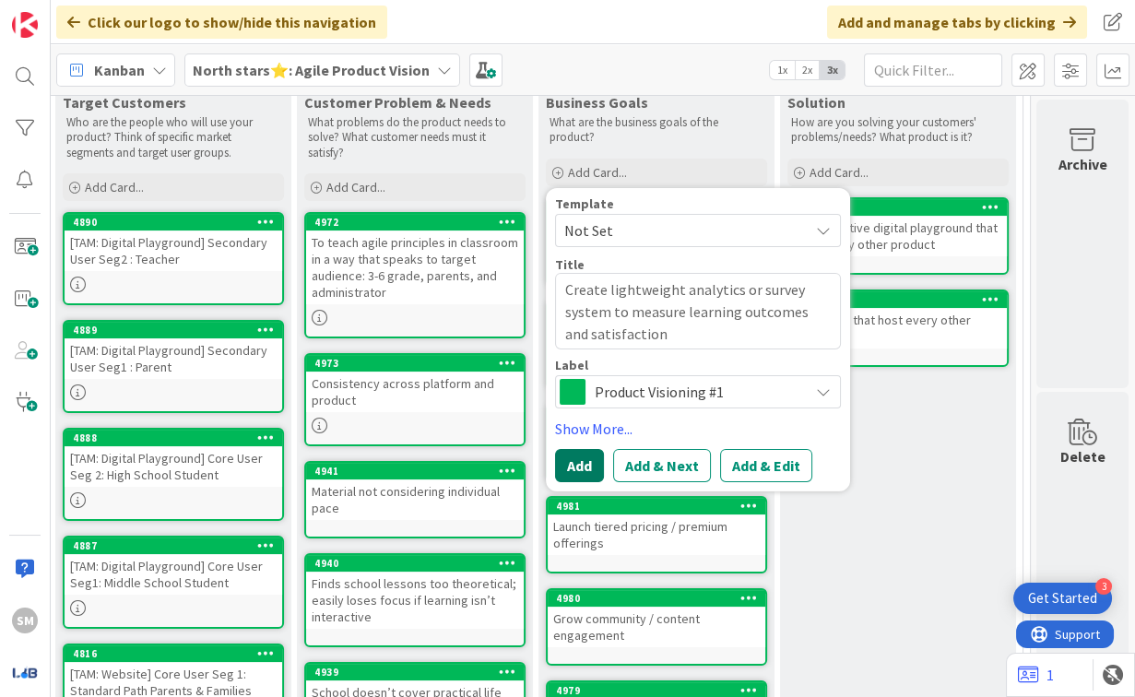
click at [562, 449] on button "Add" at bounding box center [579, 465] width 49 height 33
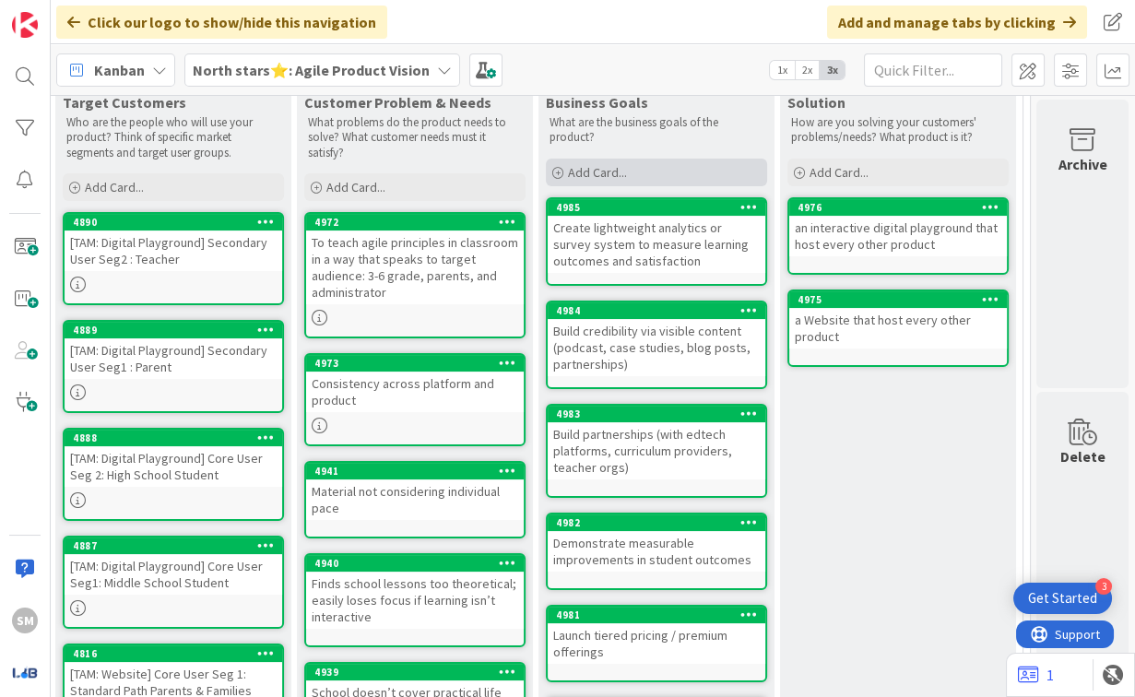
click at [583, 164] on span "Add Card..." at bounding box center [597, 172] width 59 height 17
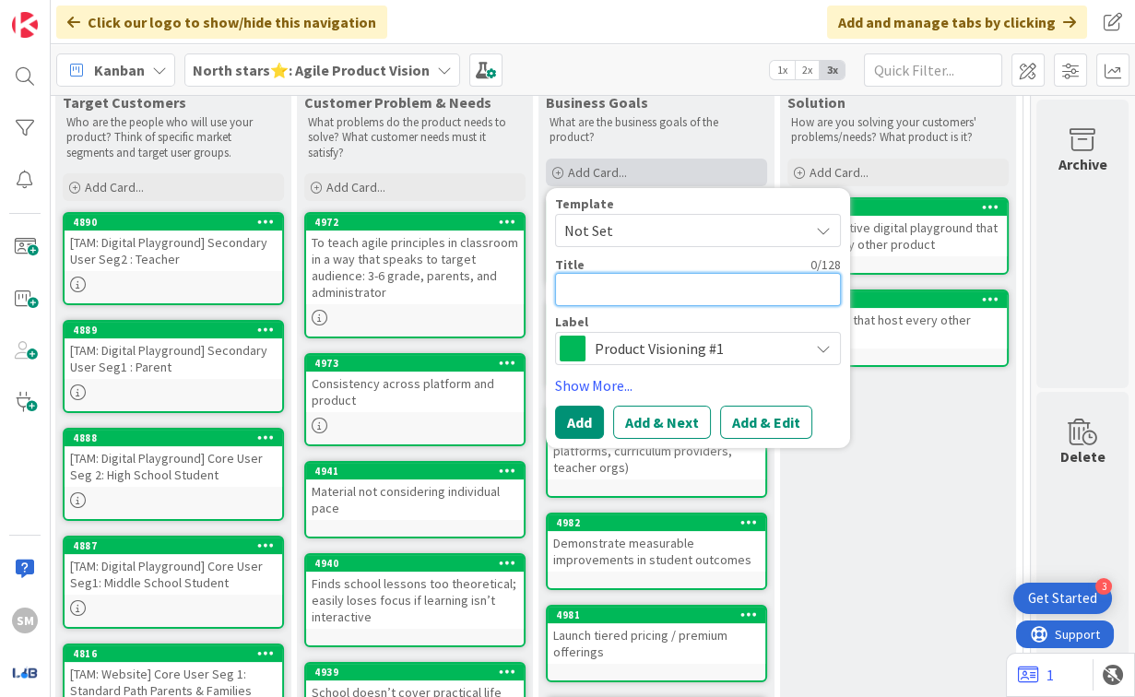
paste textarea "Refine the narrative — “What exactly does The Agile Mind make easier or better …"
type textarea "x"
type textarea "Refine the narrative — “What exactly does The Agile Mind make easier or better …"
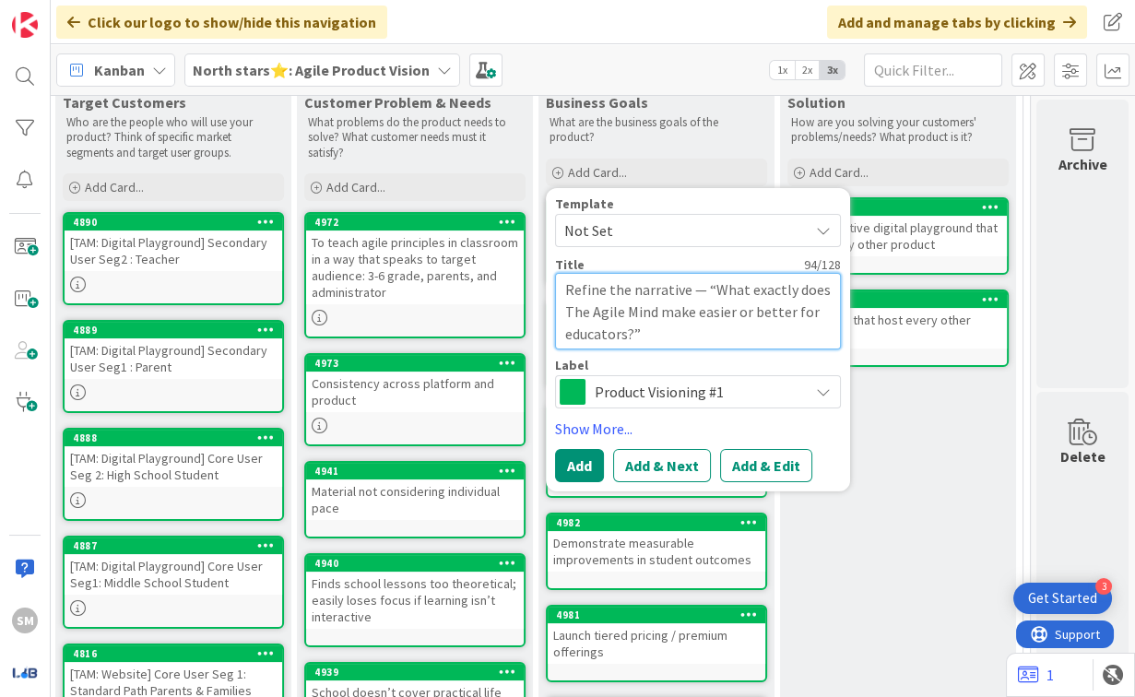
click at [688, 272] on textarea "Refine the narrative — “What exactly does The Agile Mind make easier or better …" at bounding box center [698, 310] width 286 height 77
type textarea "x"
type textarea "Refine the narrative “What exactly does The Agile Mind make easier or better fo…"
type textarea "x"
type textarea "Refine the narrative - “What exactly does The Agile Mind make easier or better …"
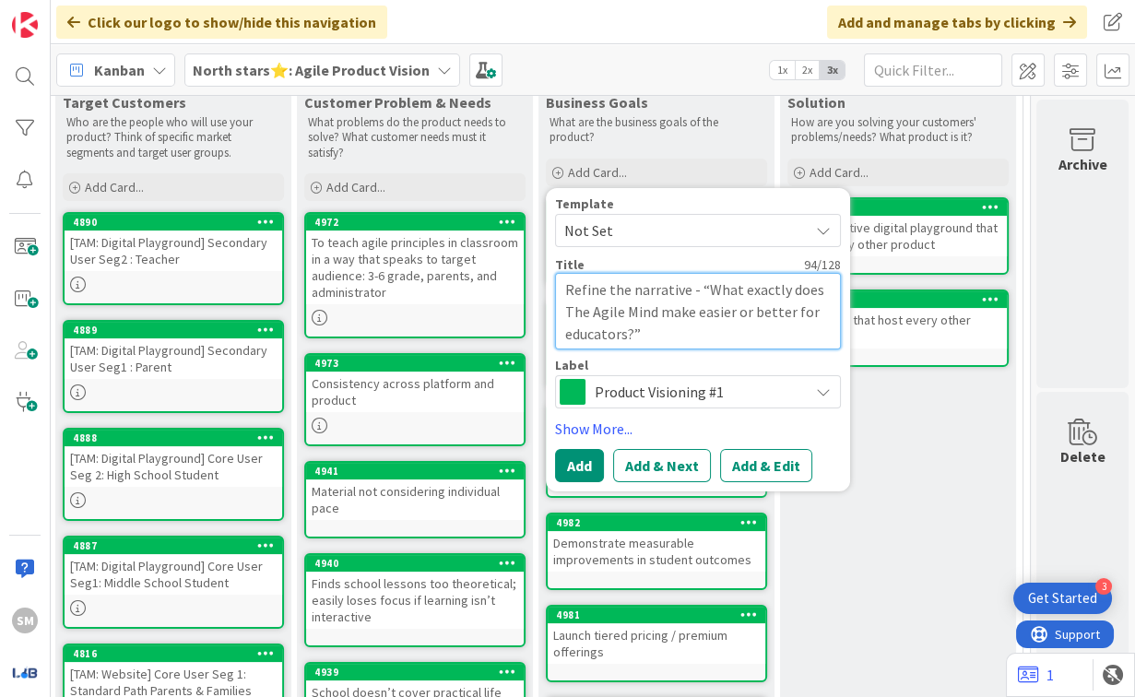
type textarea "x"
type textarea "Refine the narrative -- “What exactly does The Agile Mind make easier or better…"
click at [574, 449] on button "Add" at bounding box center [579, 465] width 49 height 33
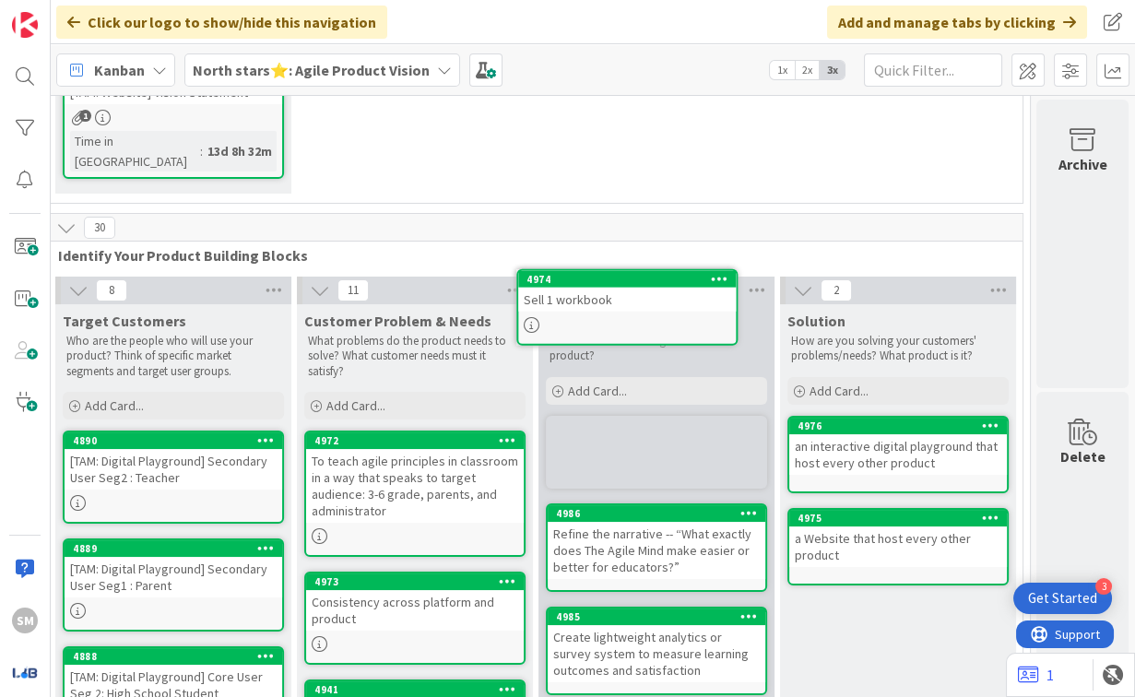
scroll to position [464, 512]
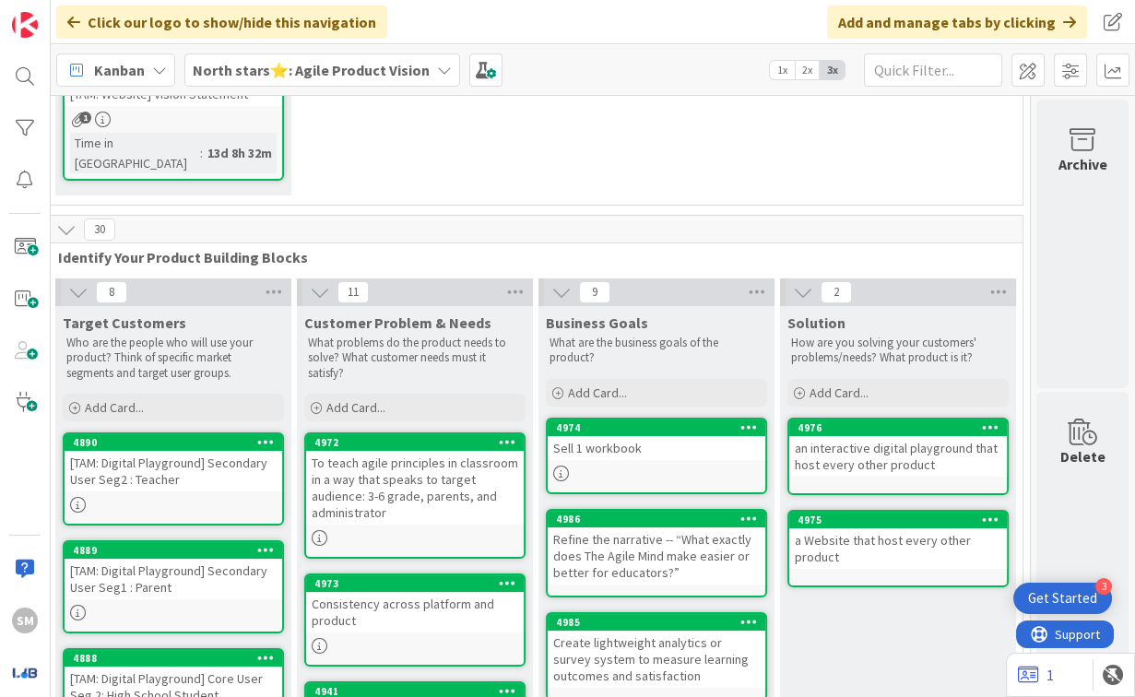
drag, startPoint x: 658, startPoint y: 433, endPoint x: 530, endPoint y: 4, distance: 448.4
